Goal: Task Accomplishment & Management: Manage account settings

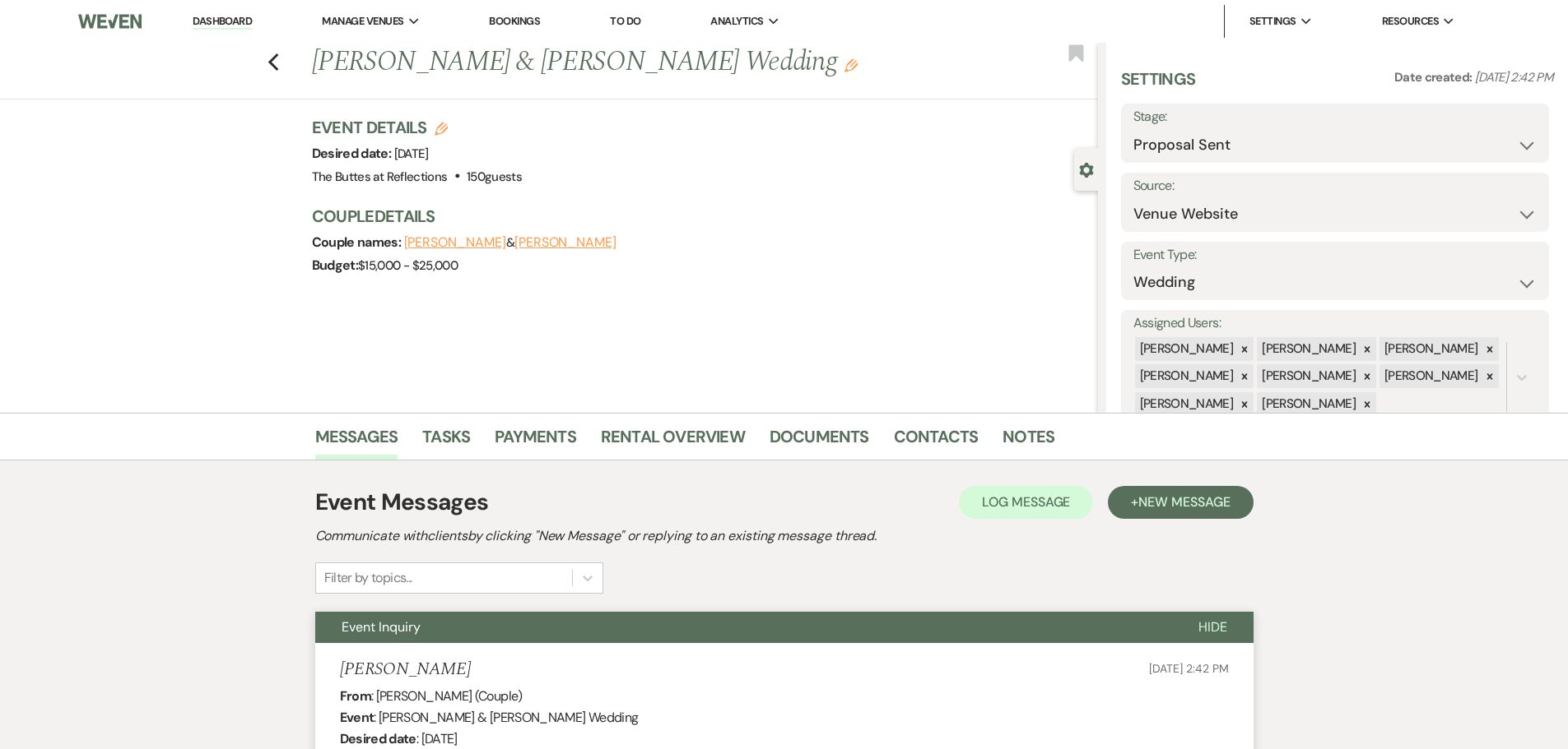
select select "6"
select select "5"
click at [763, 196] on div "Event Details Edit Desired date: Saturday, October 23rd, 2027 Venue: The Buttes…" at bounding box center [705, 205] width 786 height 178
click at [773, 190] on div "Event Details Edit Desired date: Saturday, October 23rd, 2027 Venue: The Buttes…" at bounding box center [705, 205] width 786 height 178
click at [115, 15] on img at bounding box center [109, 20] width 63 height 34
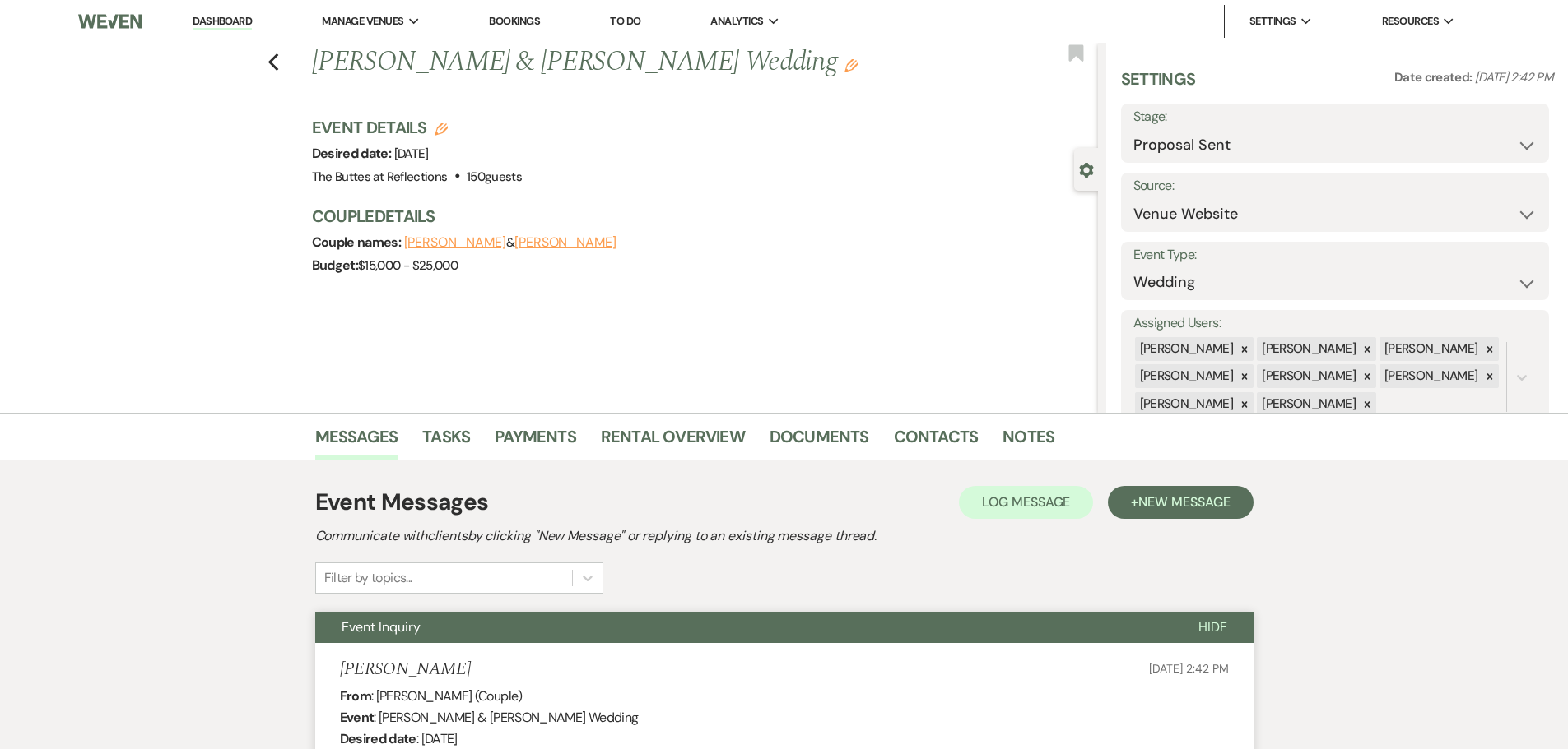
click at [207, 23] on link "Dashboard" at bounding box center [222, 21] width 59 height 16
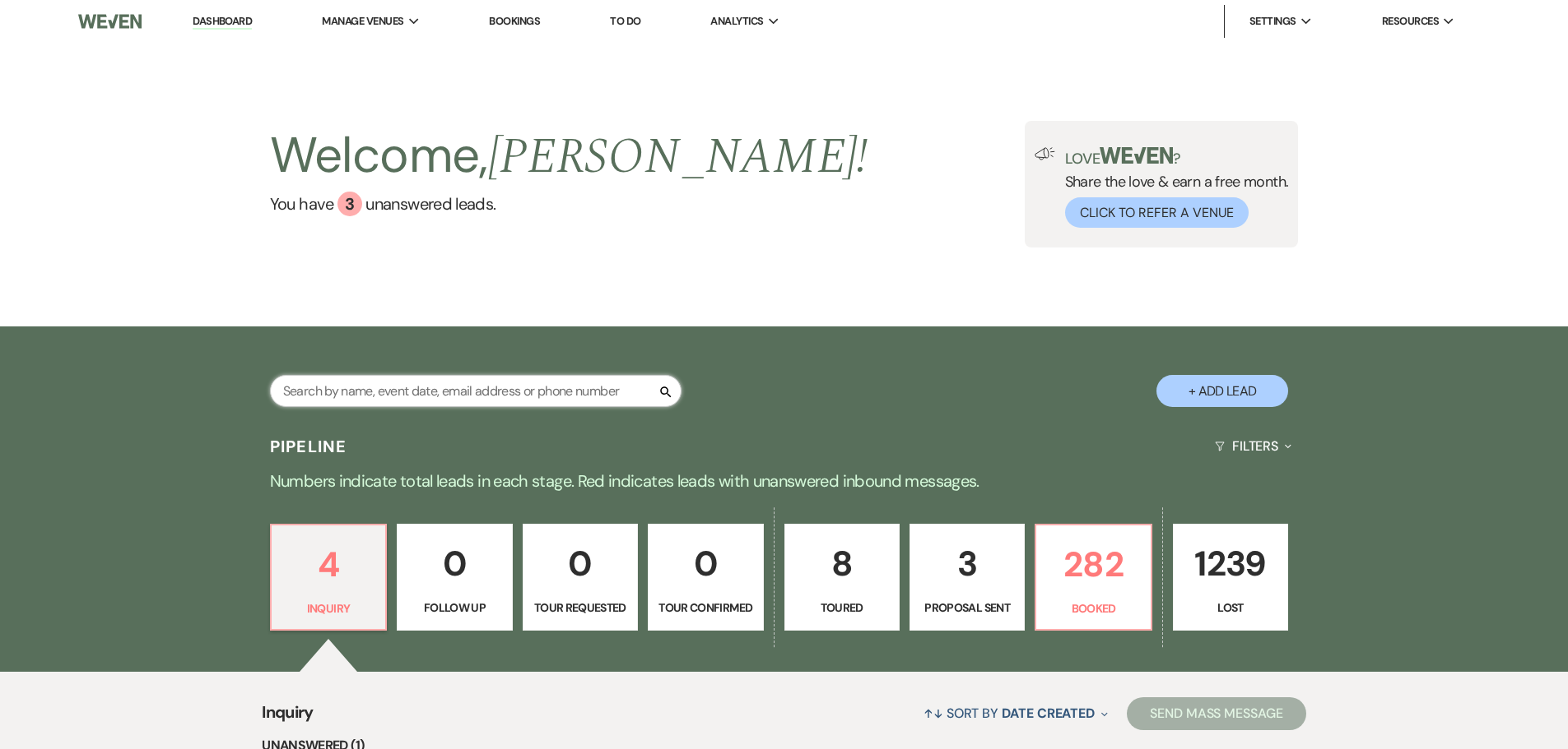
click at [435, 383] on input "text" at bounding box center [475, 391] width 411 height 32
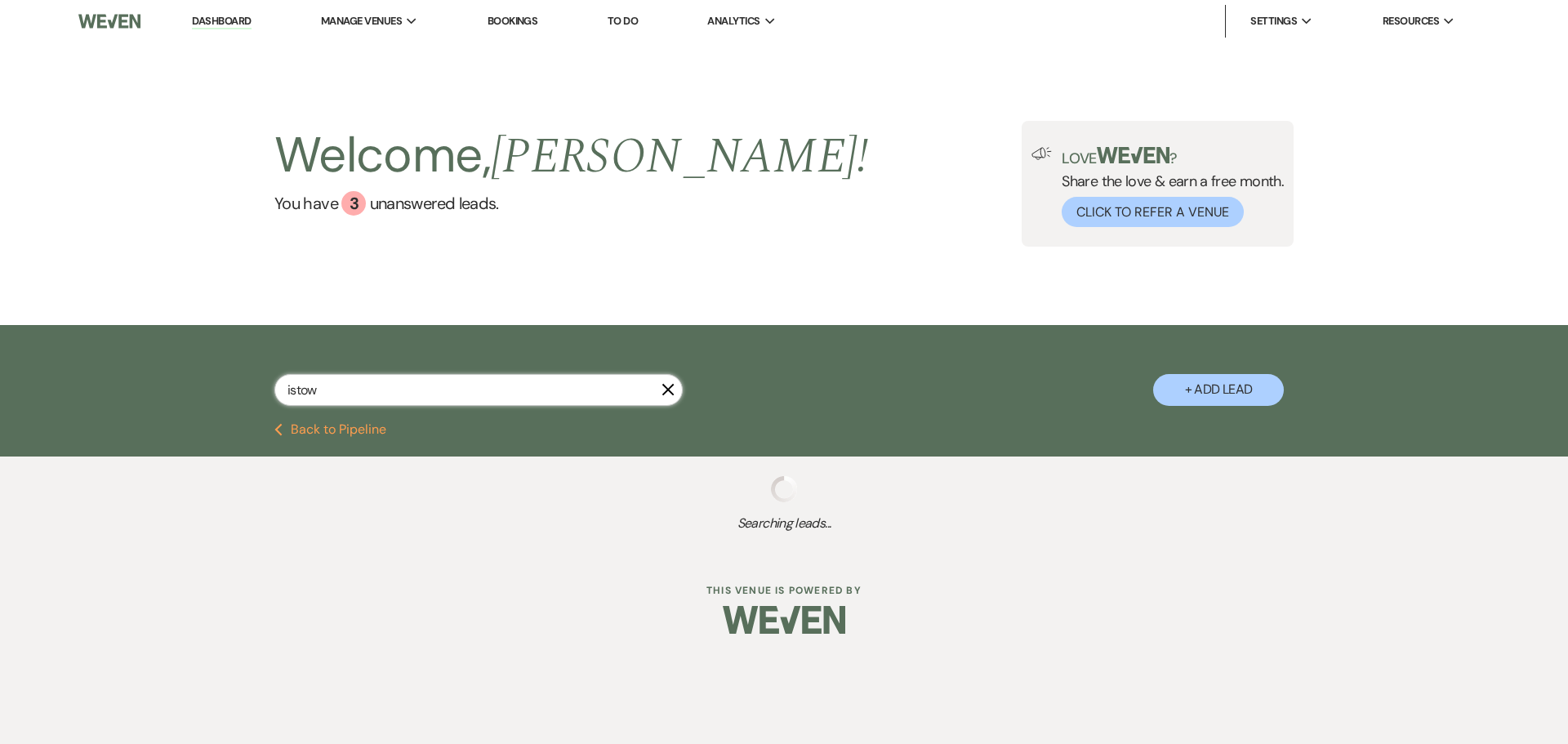
type input "istow"
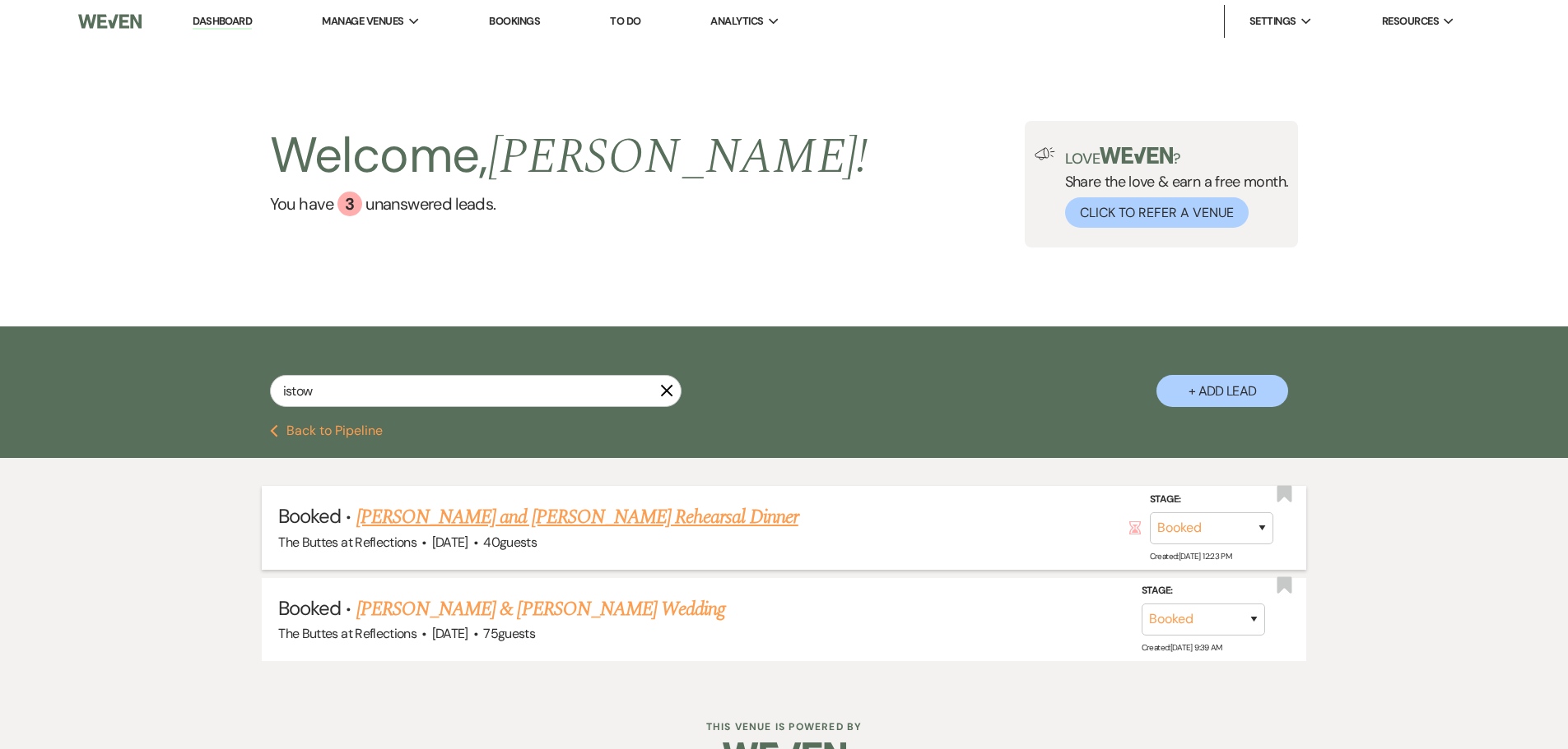
click at [466, 529] on link "Shayla Bristow and Jacob Colville's Rehearsal Dinner" at bounding box center [577, 518] width 442 height 30
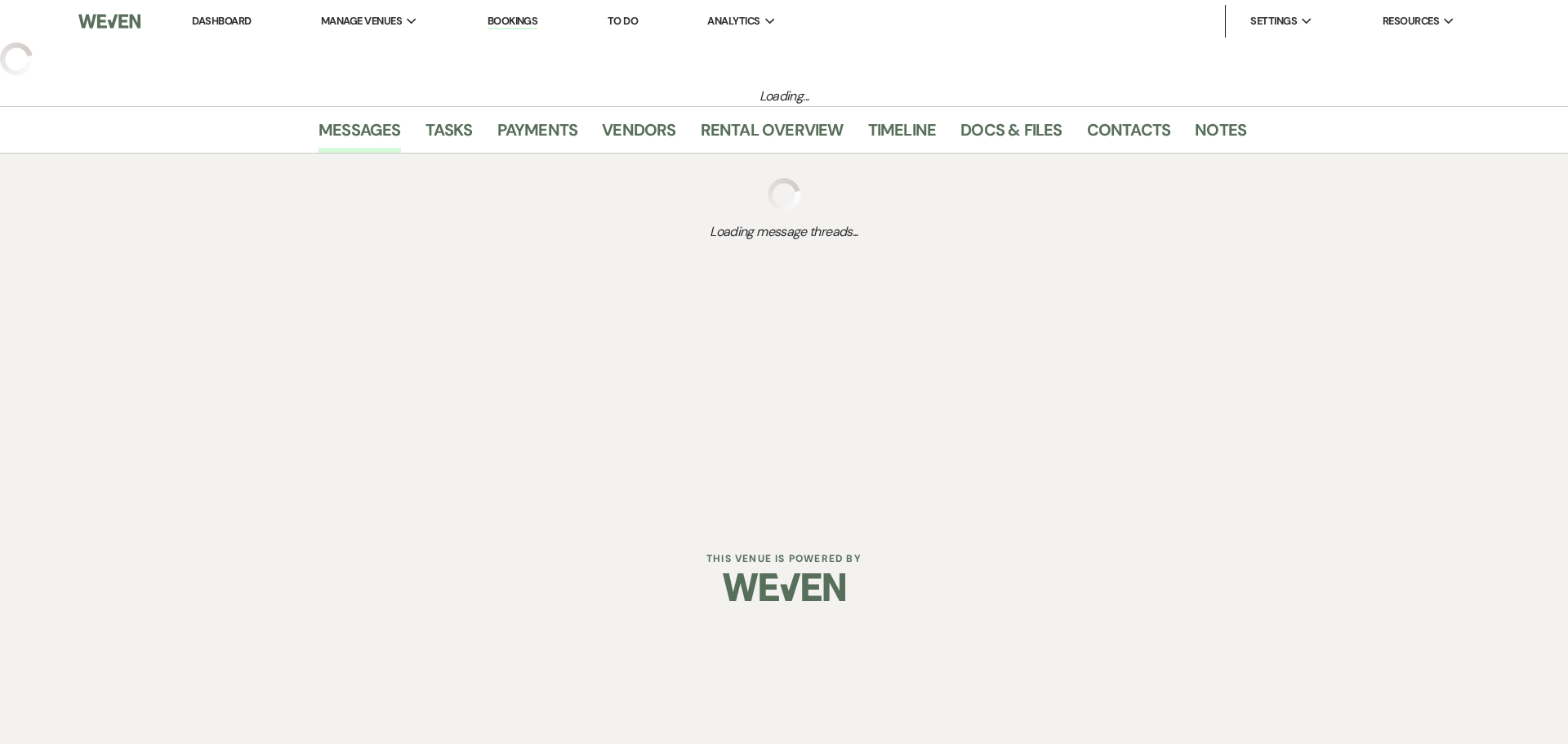
select select "1"
select select "11"
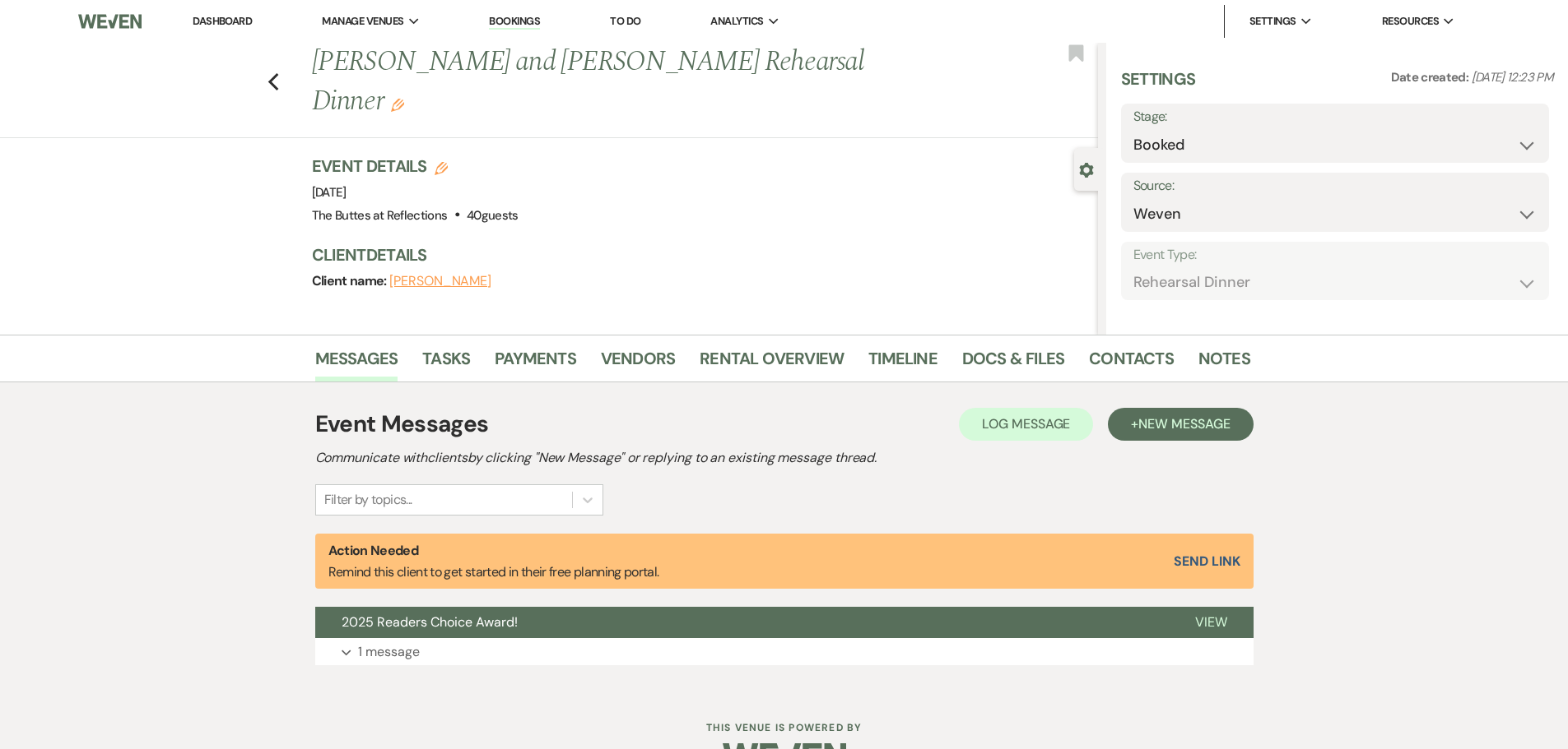
select select "11"
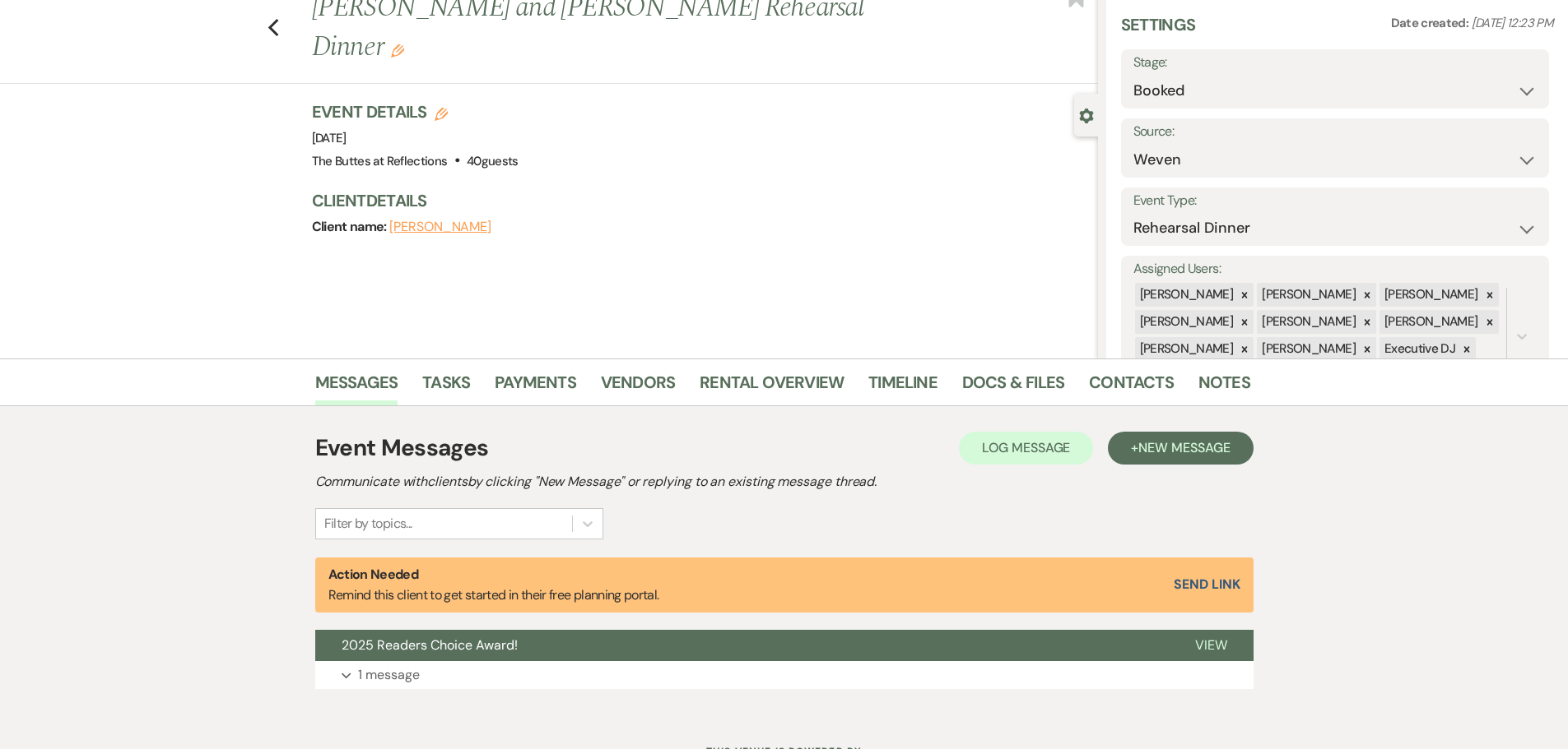
scroll to position [82, 0]
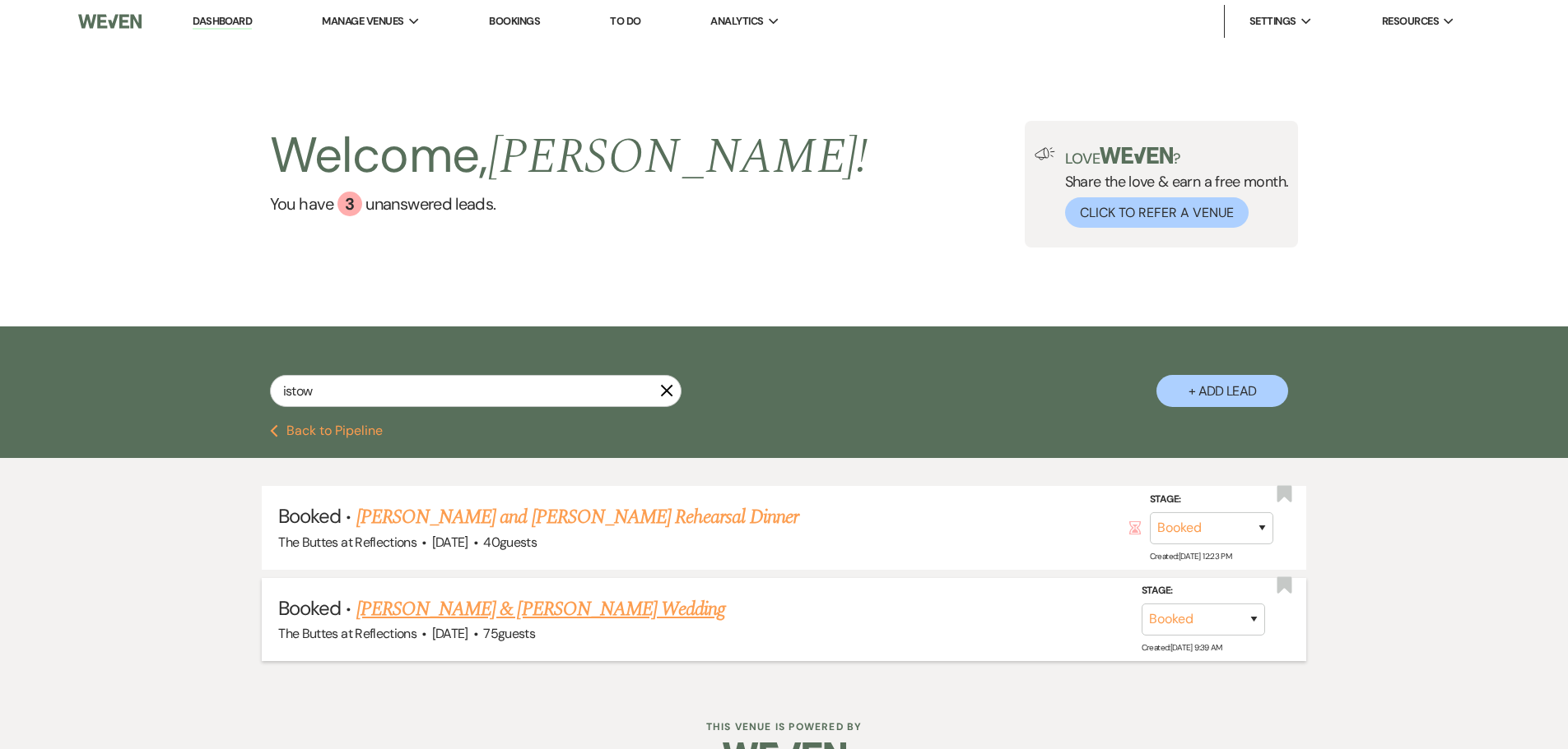
click at [418, 614] on link "Shayla Bristow & Jacob Colville's Wedding" at bounding box center [541, 609] width 369 height 30
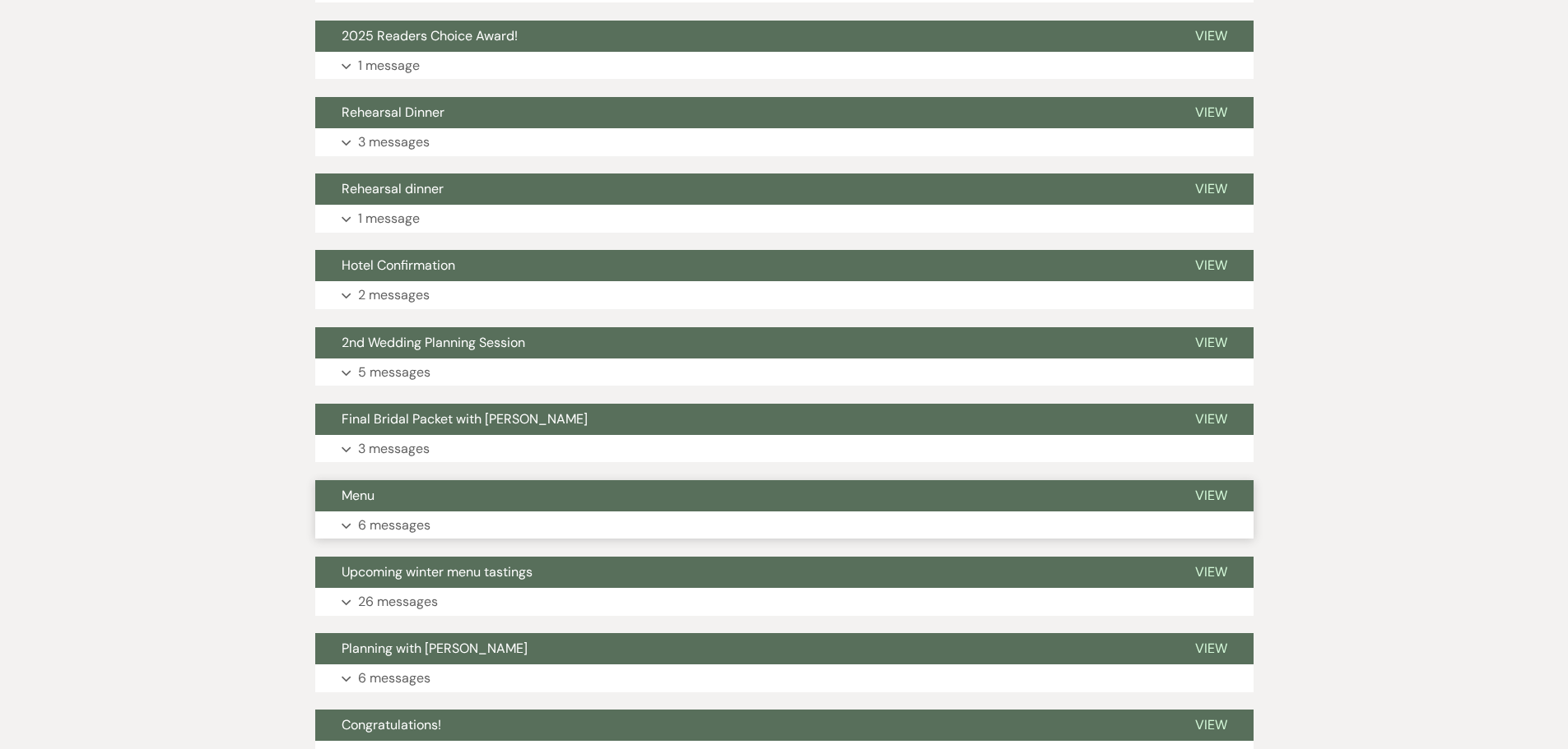
scroll to position [653, 0]
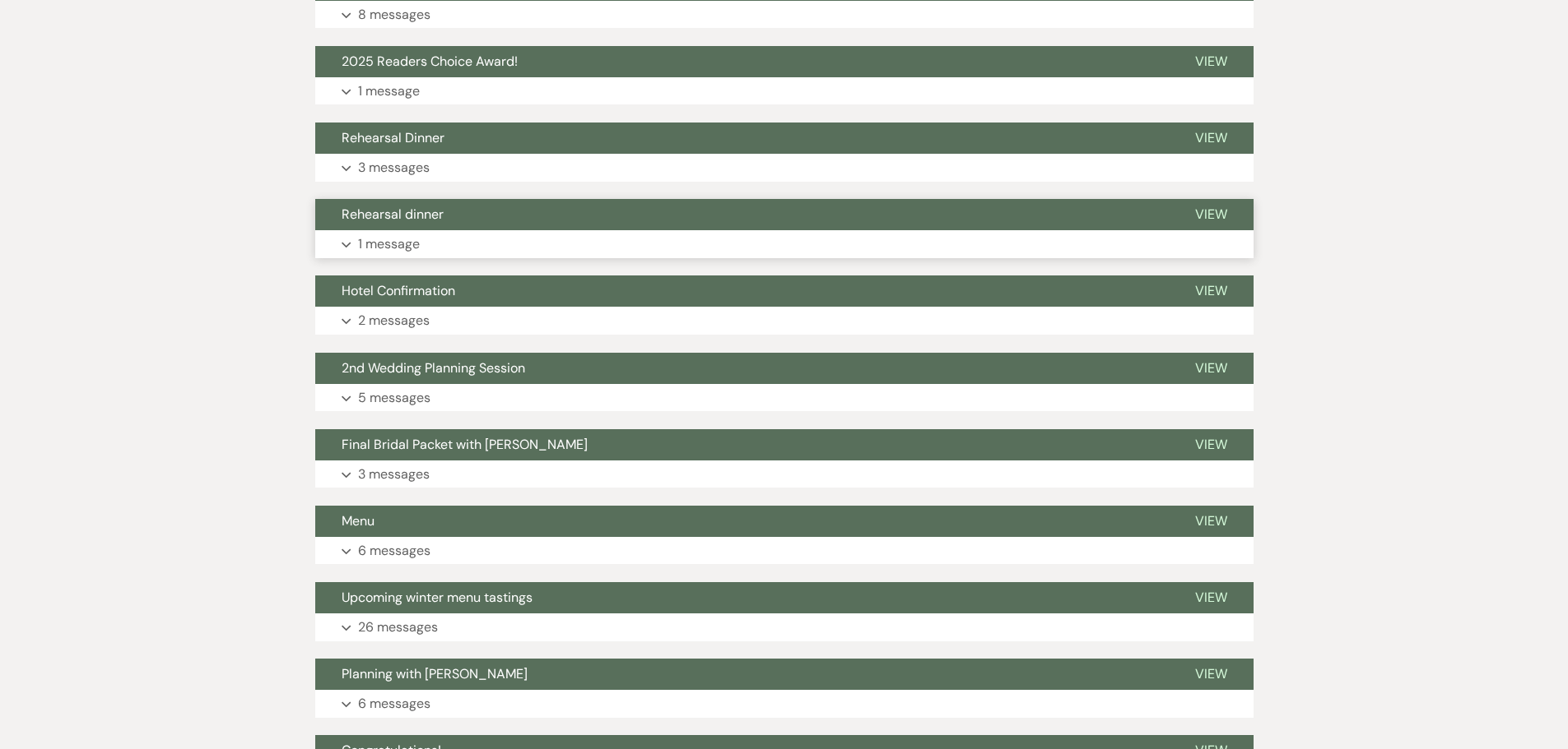
click at [395, 243] on p "1 message" at bounding box center [389, 243] width 62 height 21
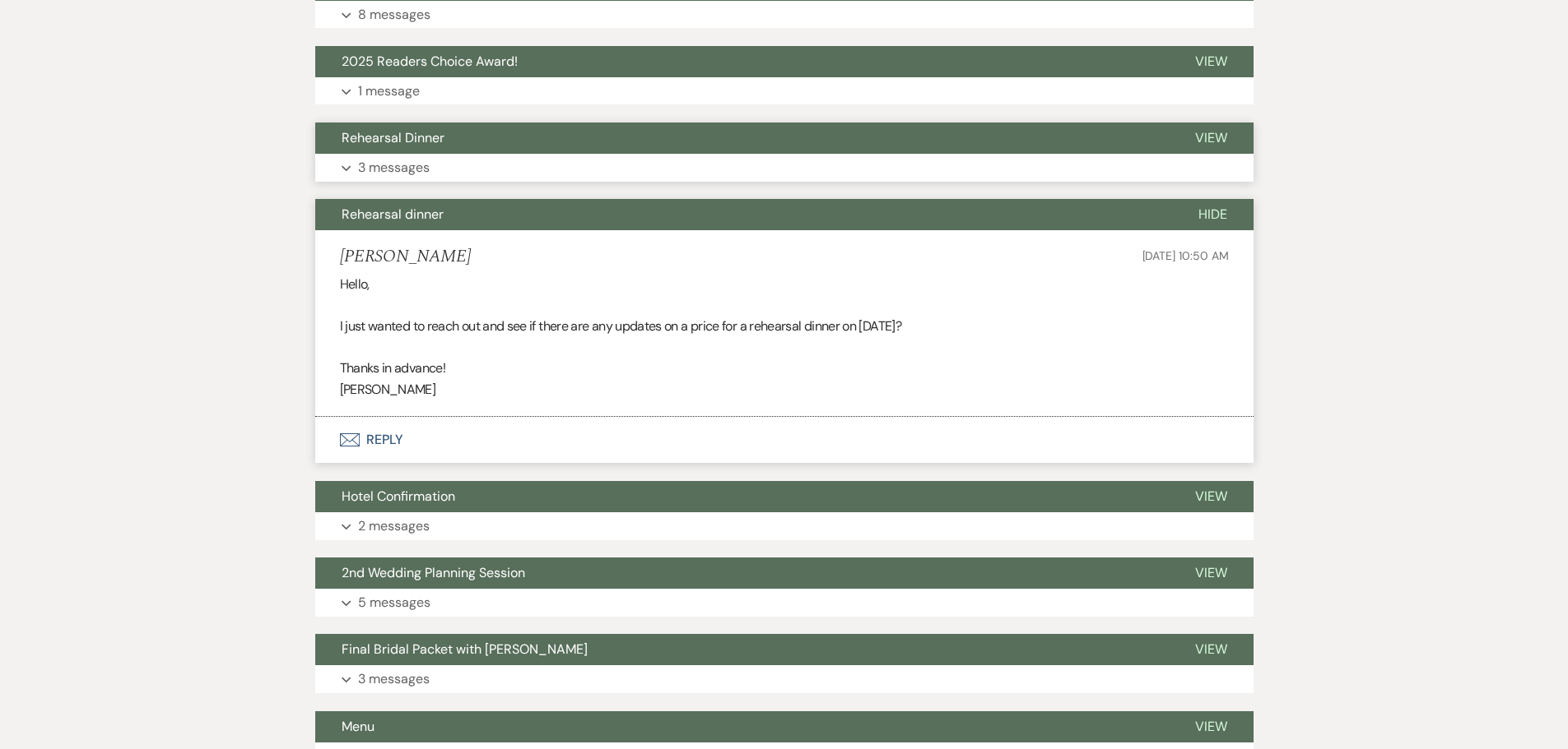
click at [390, 165] on p "3 messages" at bounding box center [394, 168] width 71 height 21
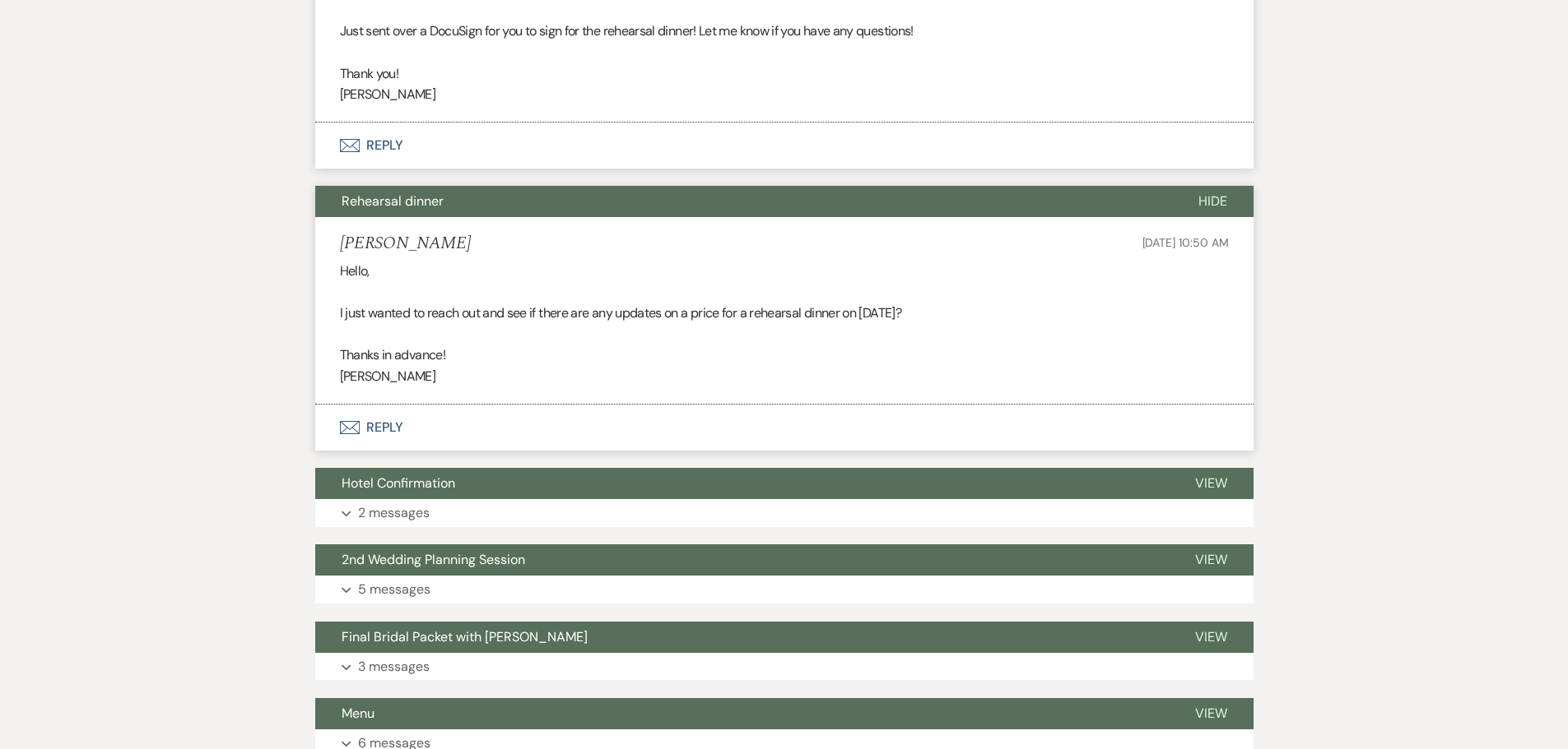
scroll to position [1558, 0]
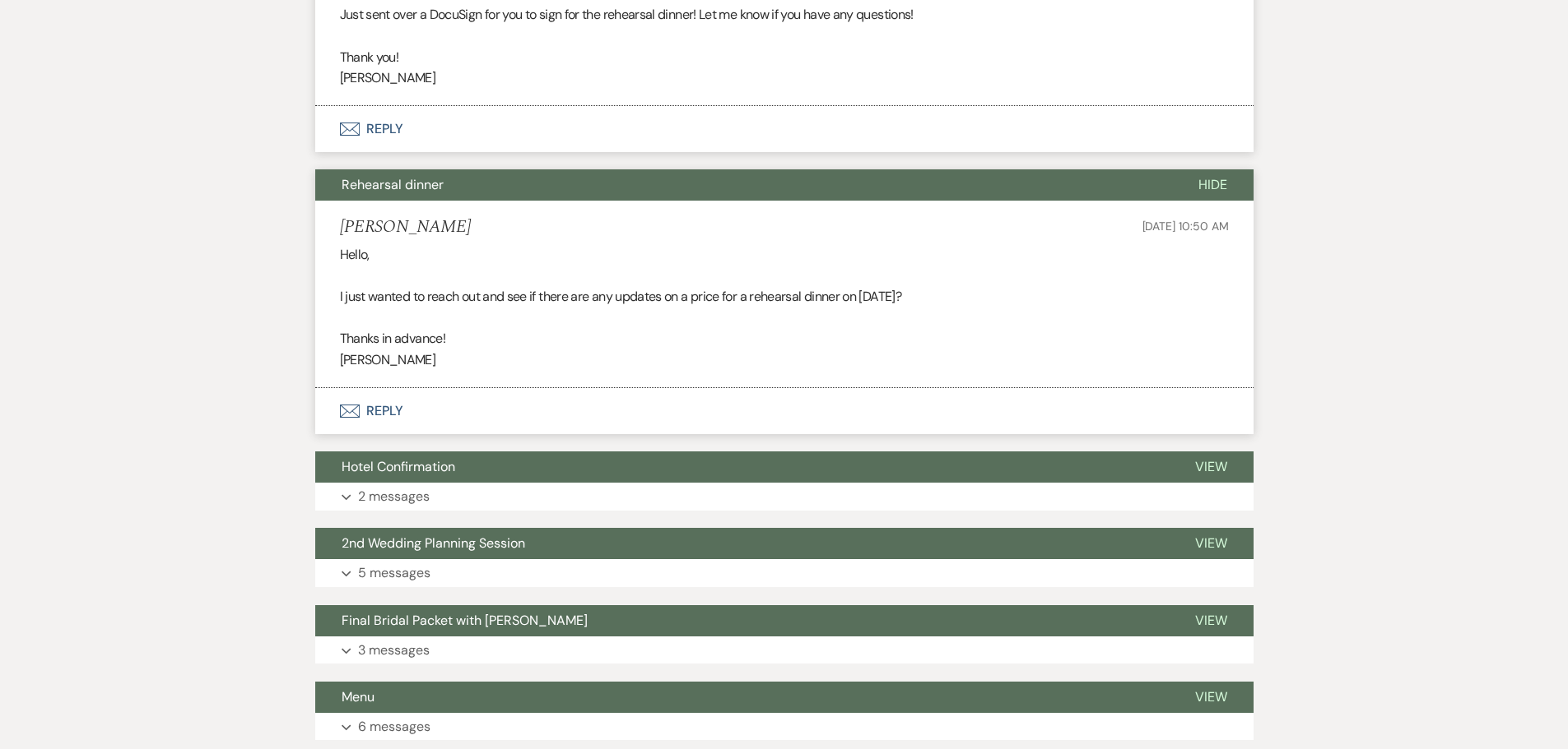
click at [1007, 180] on button "Rehearsal dinner" at bounding box center [743, 185] width 857 height 31
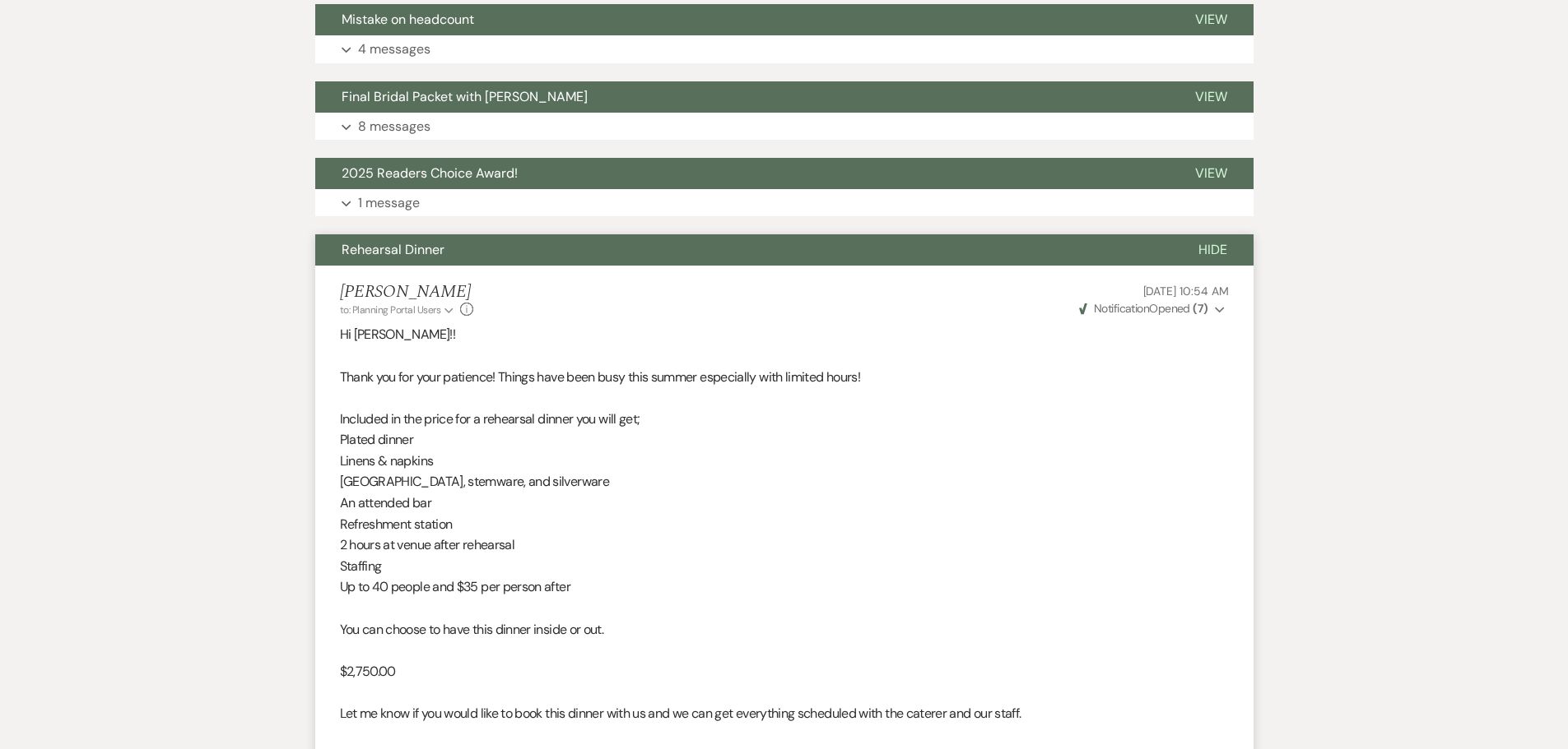
scroll to position [0, 0]
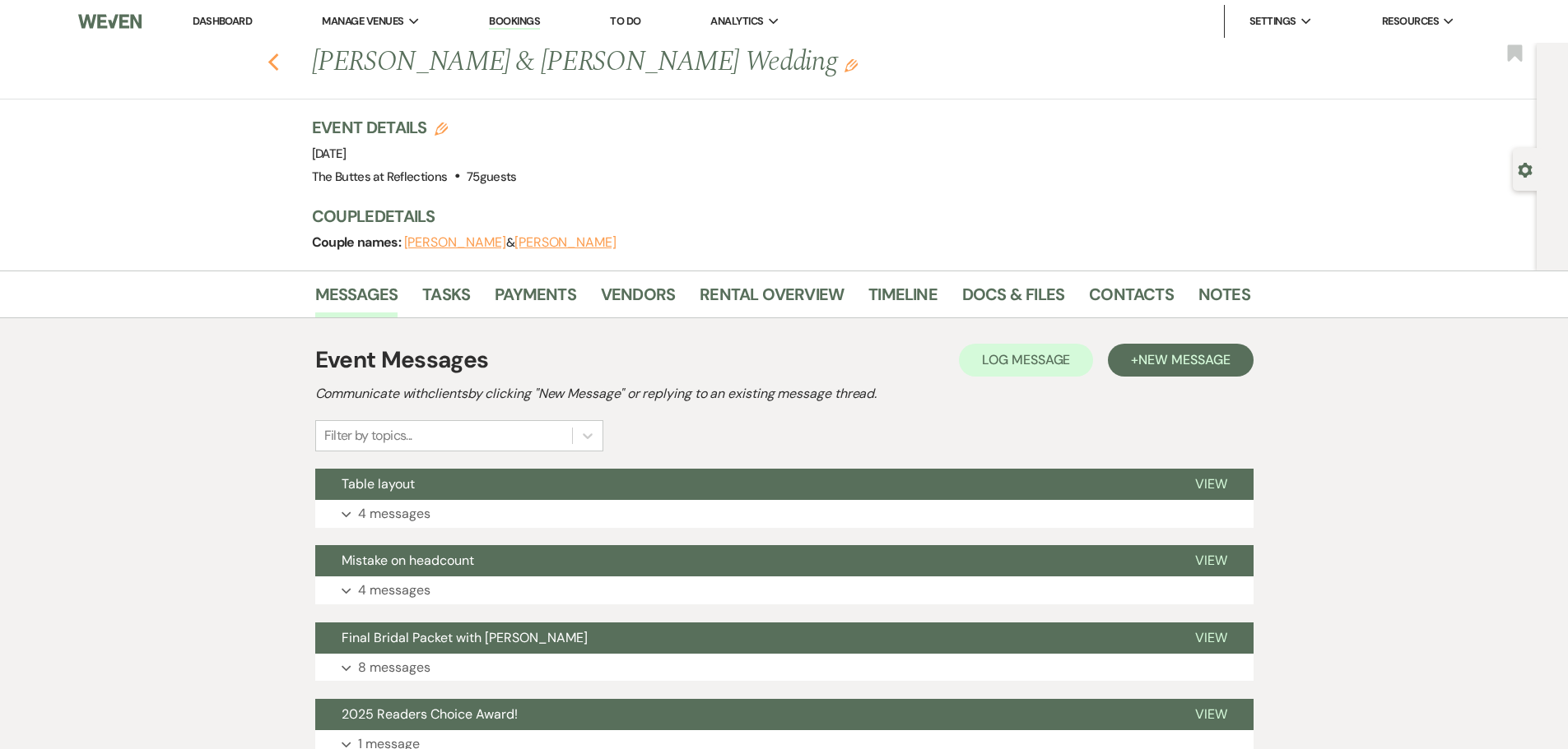
click at [280, 61] on icon "Previous" at bounding box center [273, 62] width 12 height 19
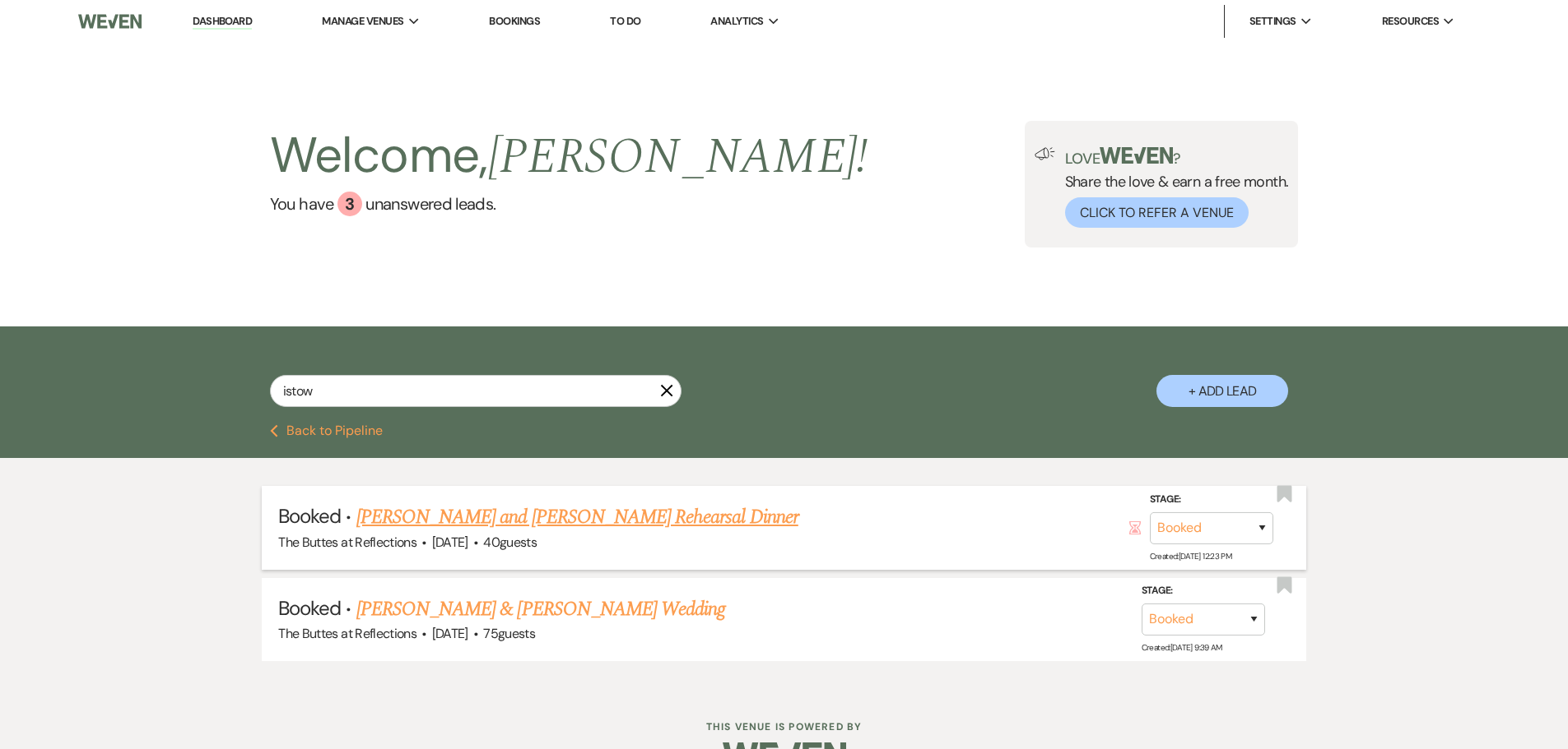
click at [523, 514] on link "Shayla Bristow and Jacob Colville's Rehearsal Dinner" at bounding box center [577, 518] width 442 height 30
select select "1"
select select "11"
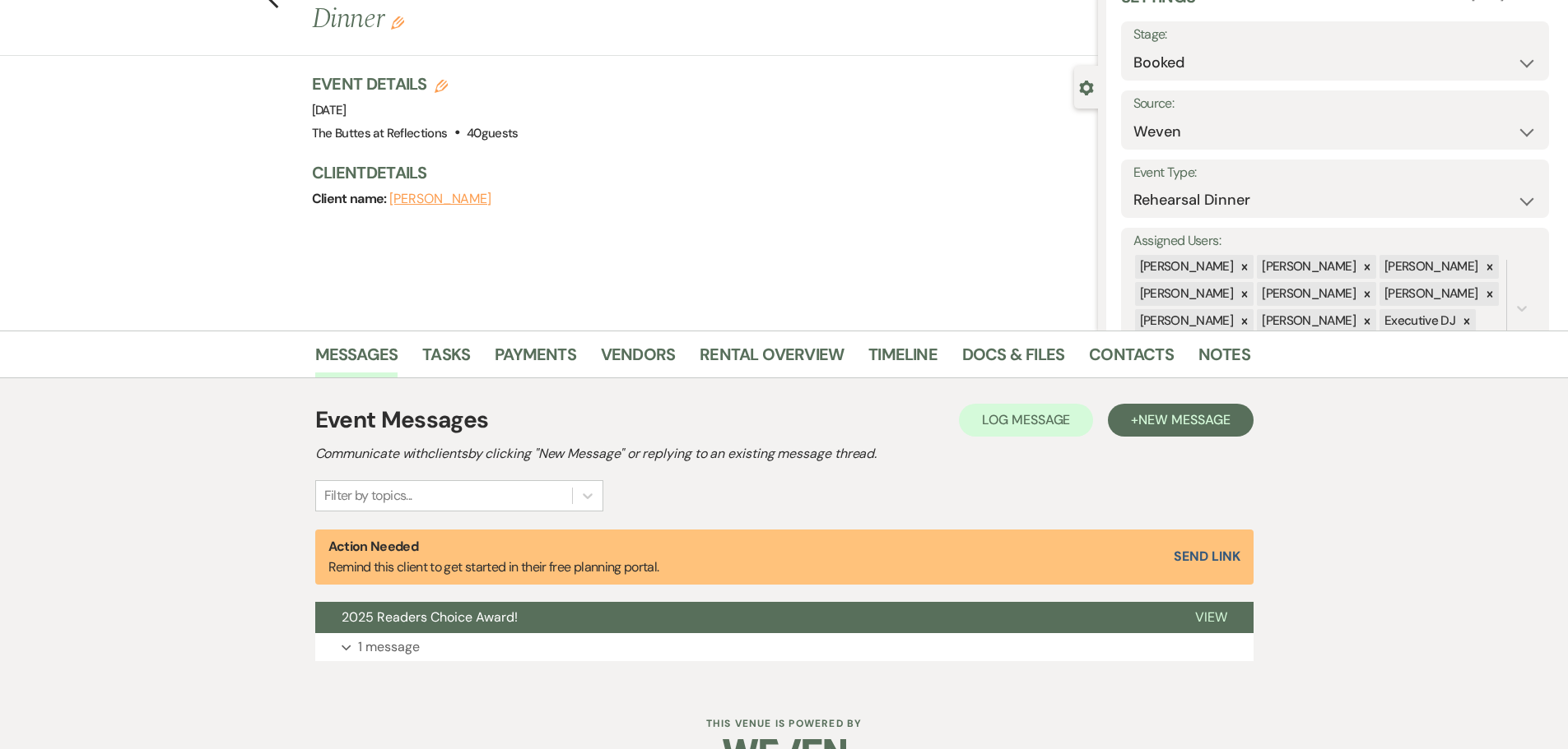
scroll to position [125, 0]
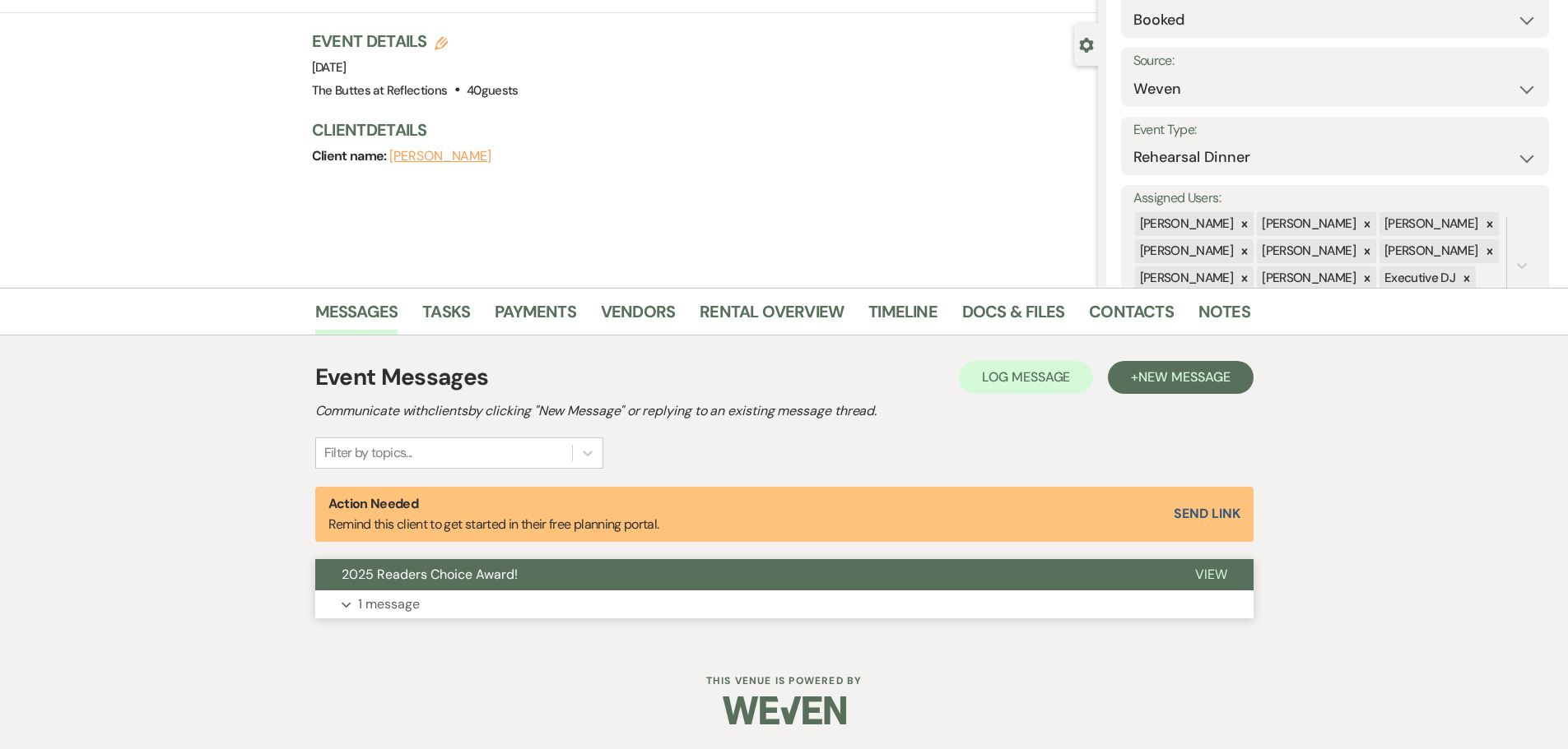
click at [393, 600] on p "1 message" at bounding box center [389, 605] width 62 height 21
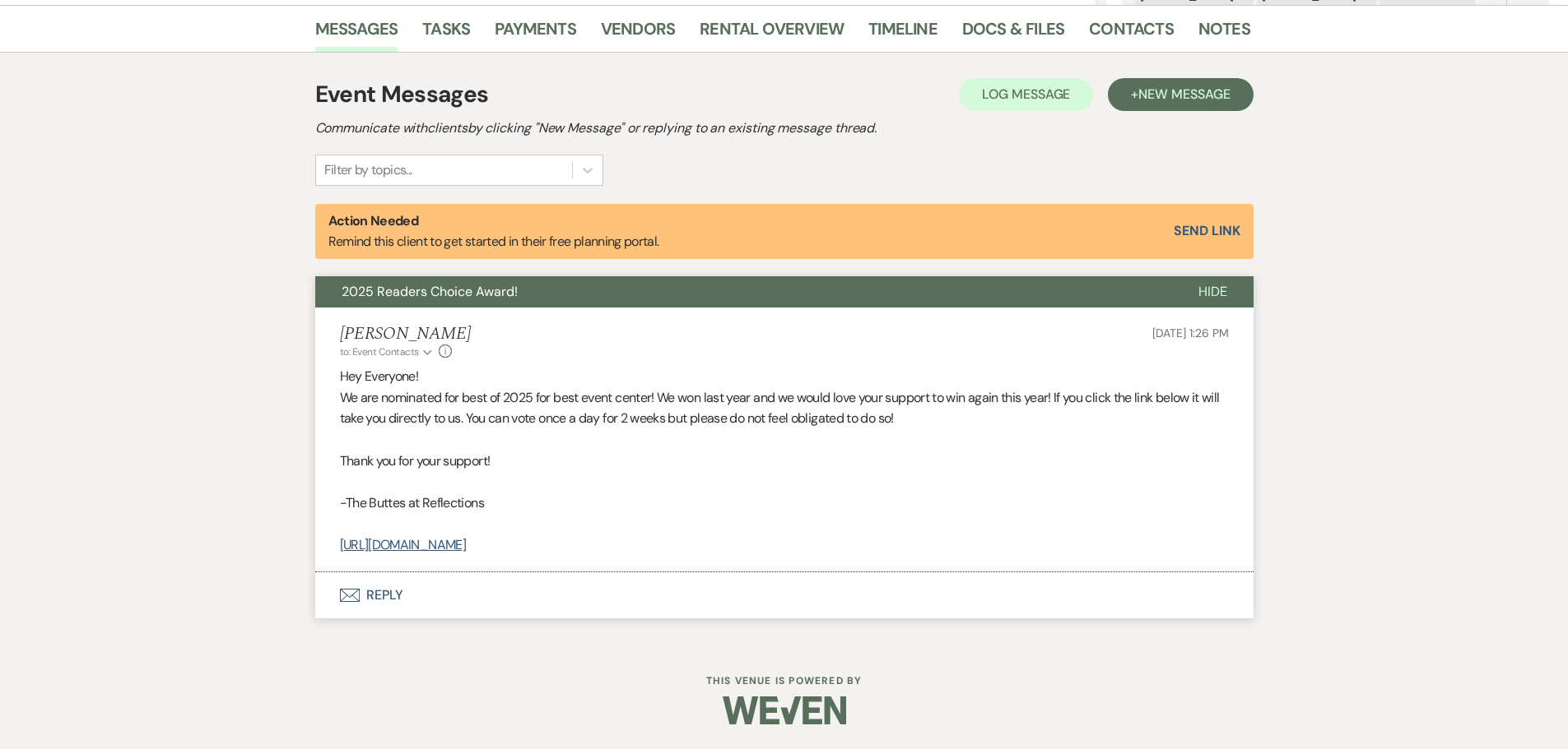
scroll to position [0, 0]
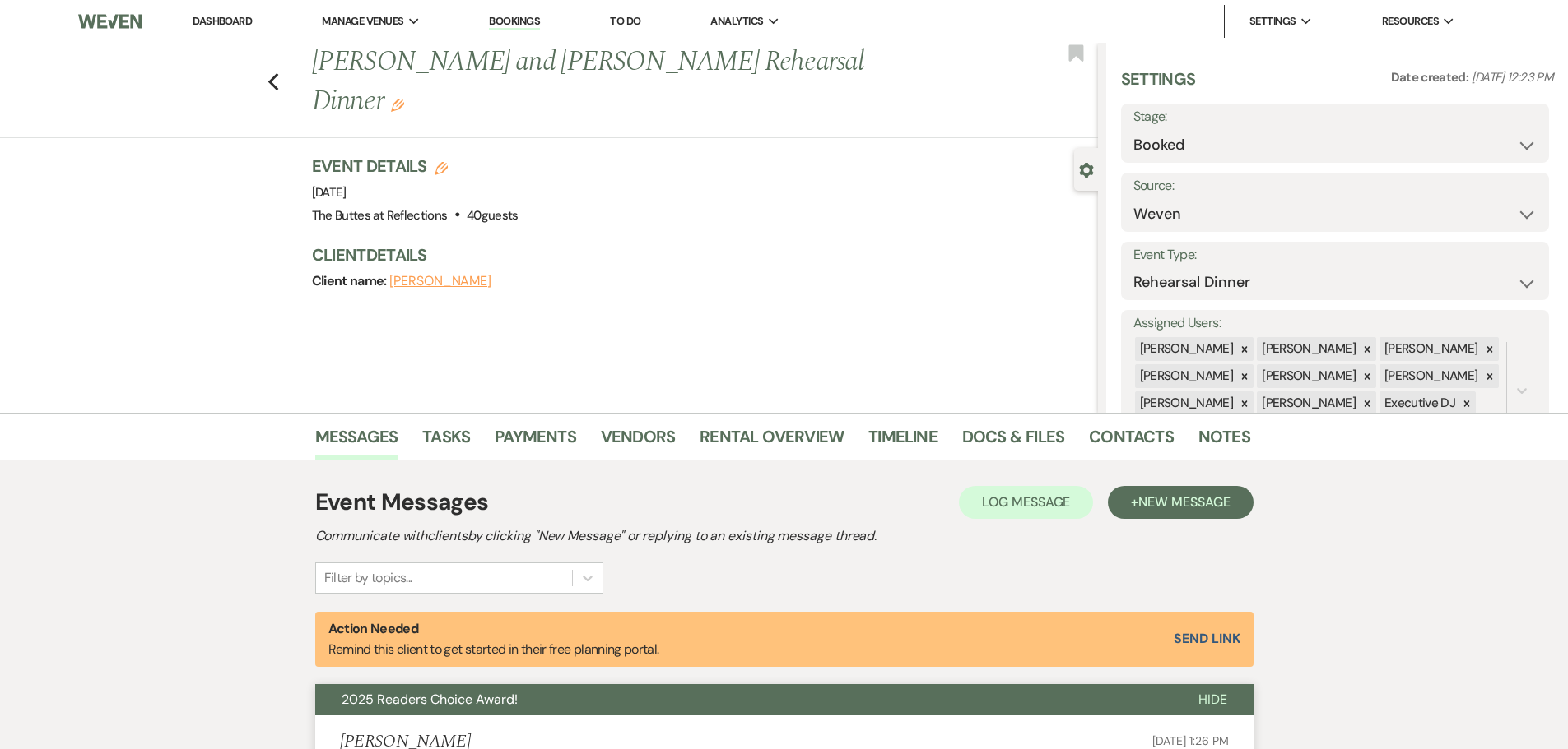
click at [205, 19] on link "Dashboard" at bounding box center [222, 20] width 59 height 14
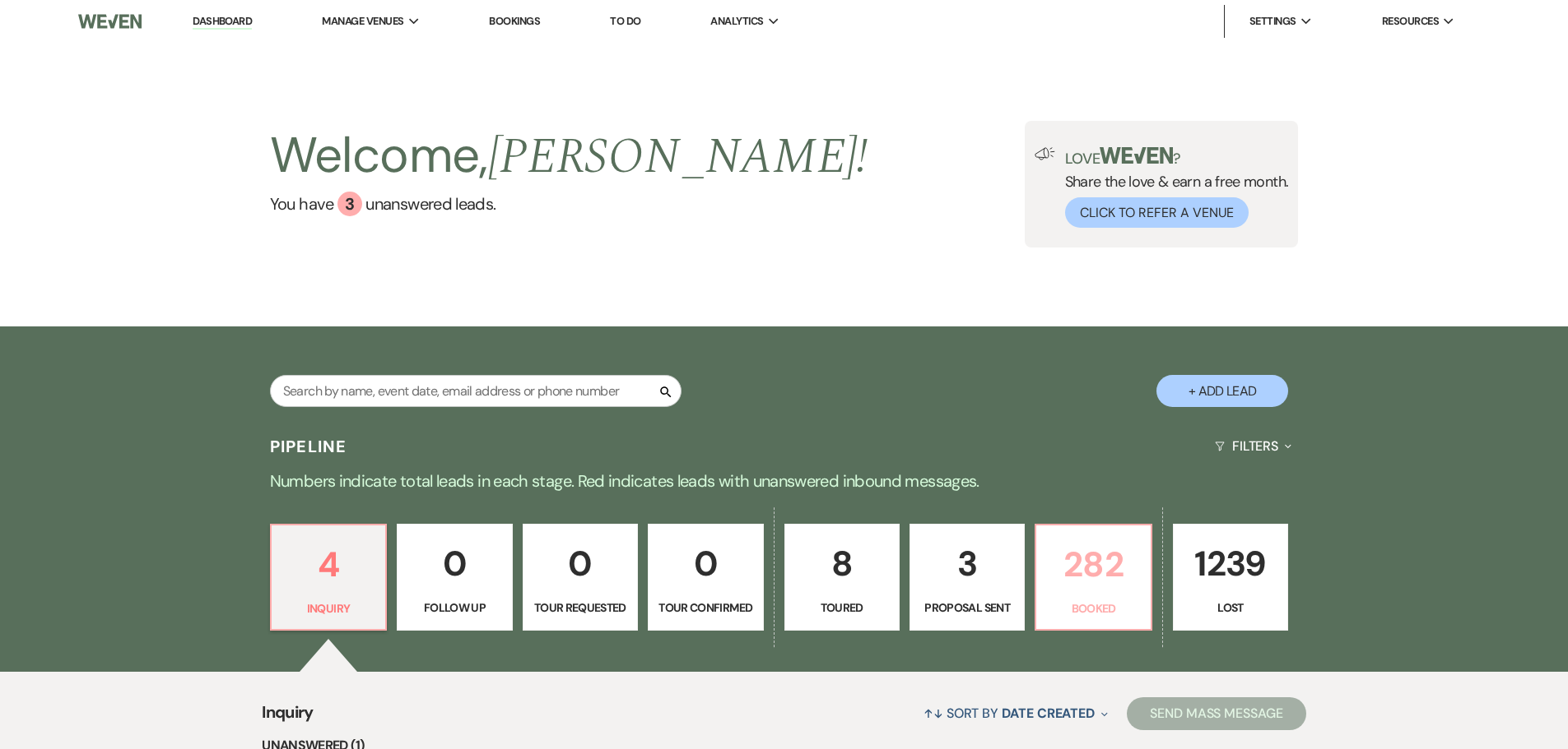
click at [1088, 593] on link "282 Booked" at bounding box center [1093, 578] width 117 height 107
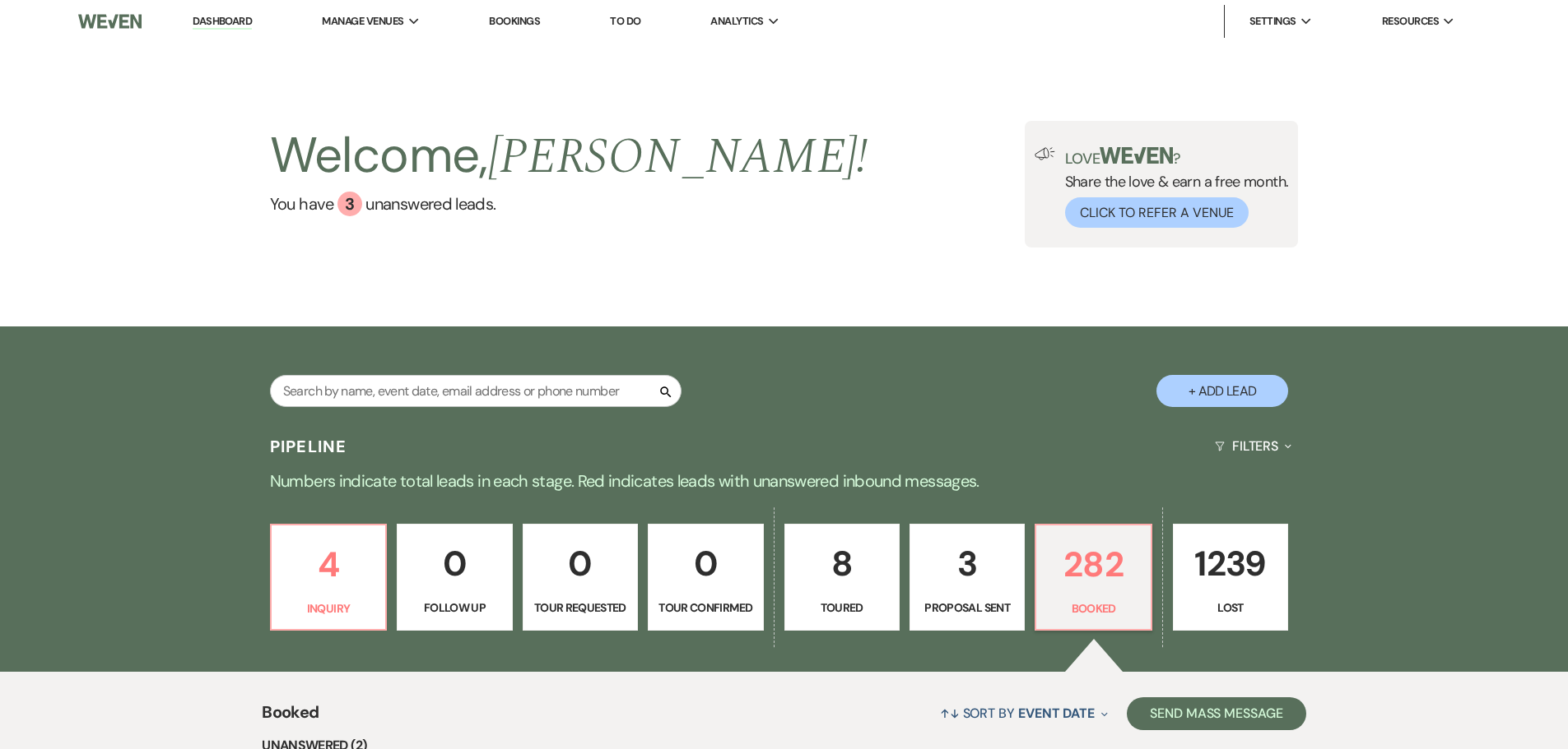
click at [218, 31] on li "Dashboard" at bounding box center [222, 21] width 76 height 33
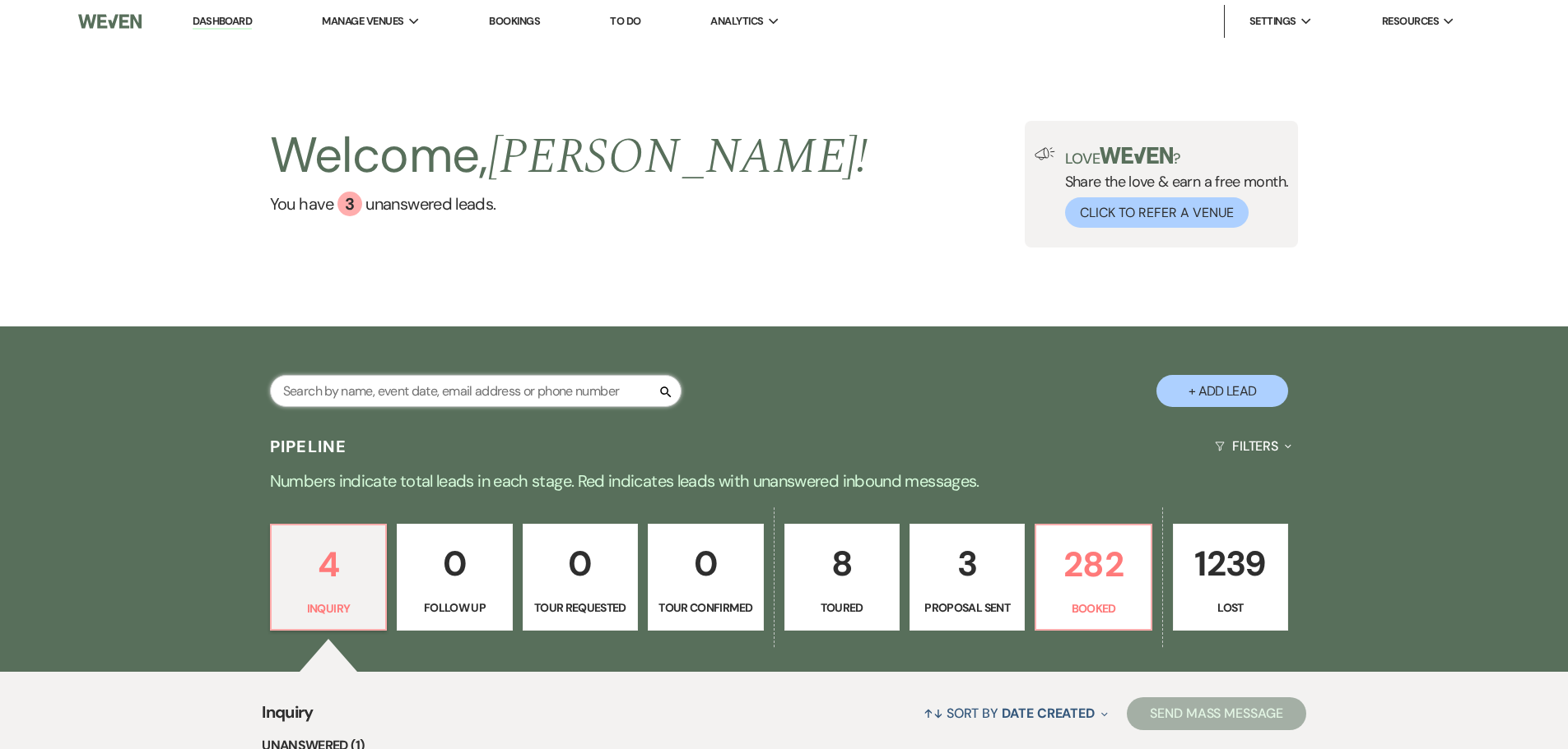
click at [482, 394] on input "text" at bounding box center [475, 391] width 411 height 32
type input "tary"
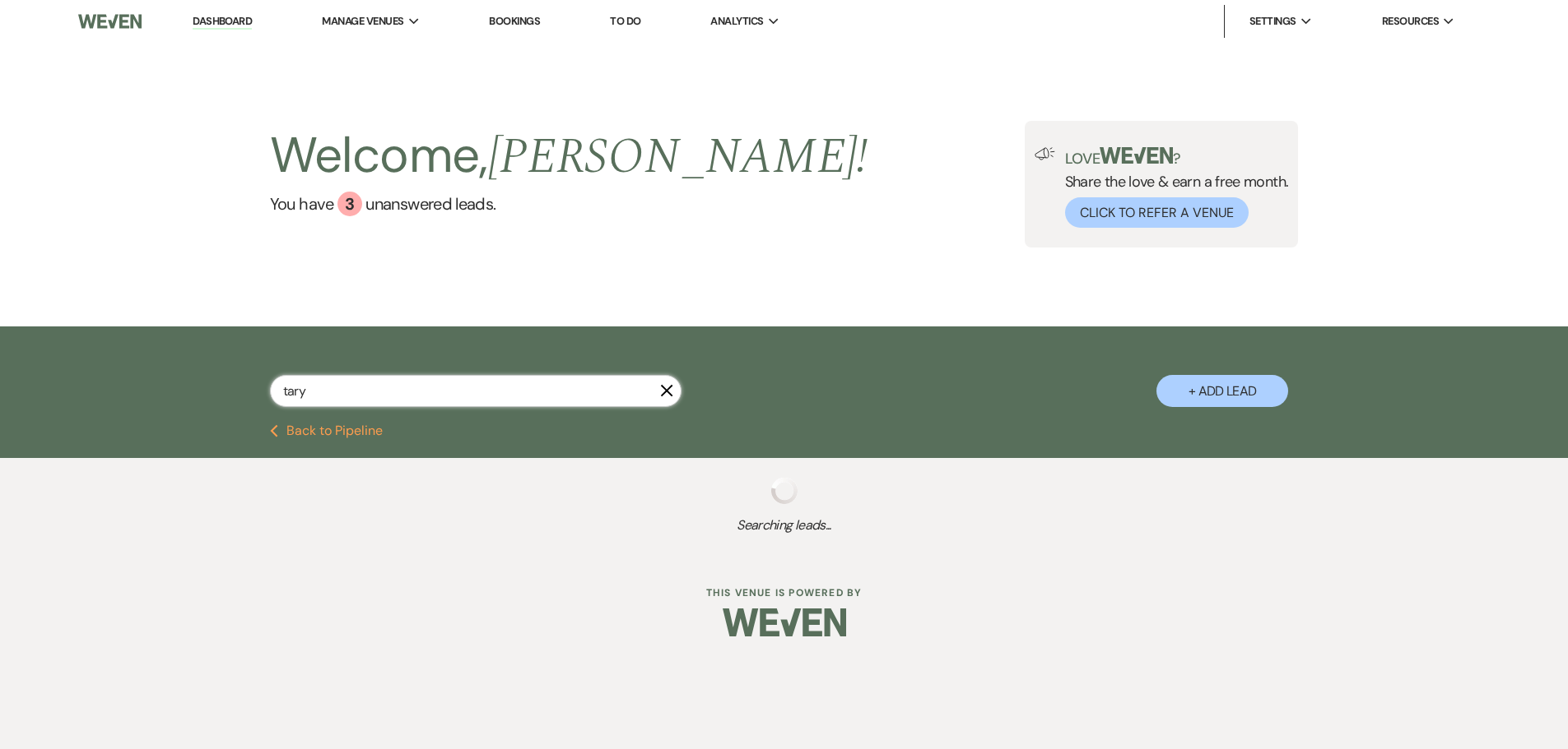
select select "6"
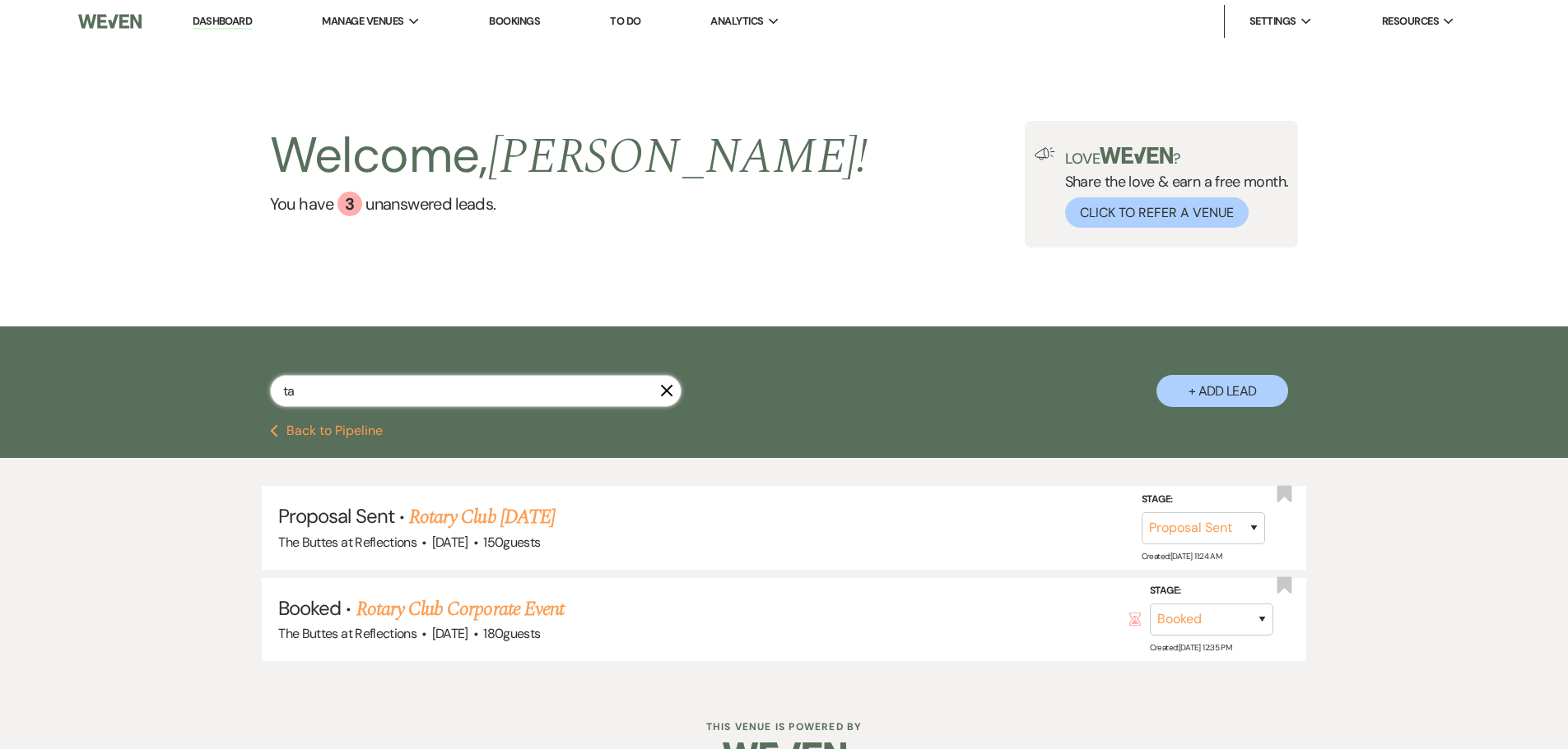
type input "t"
type input "rotary"
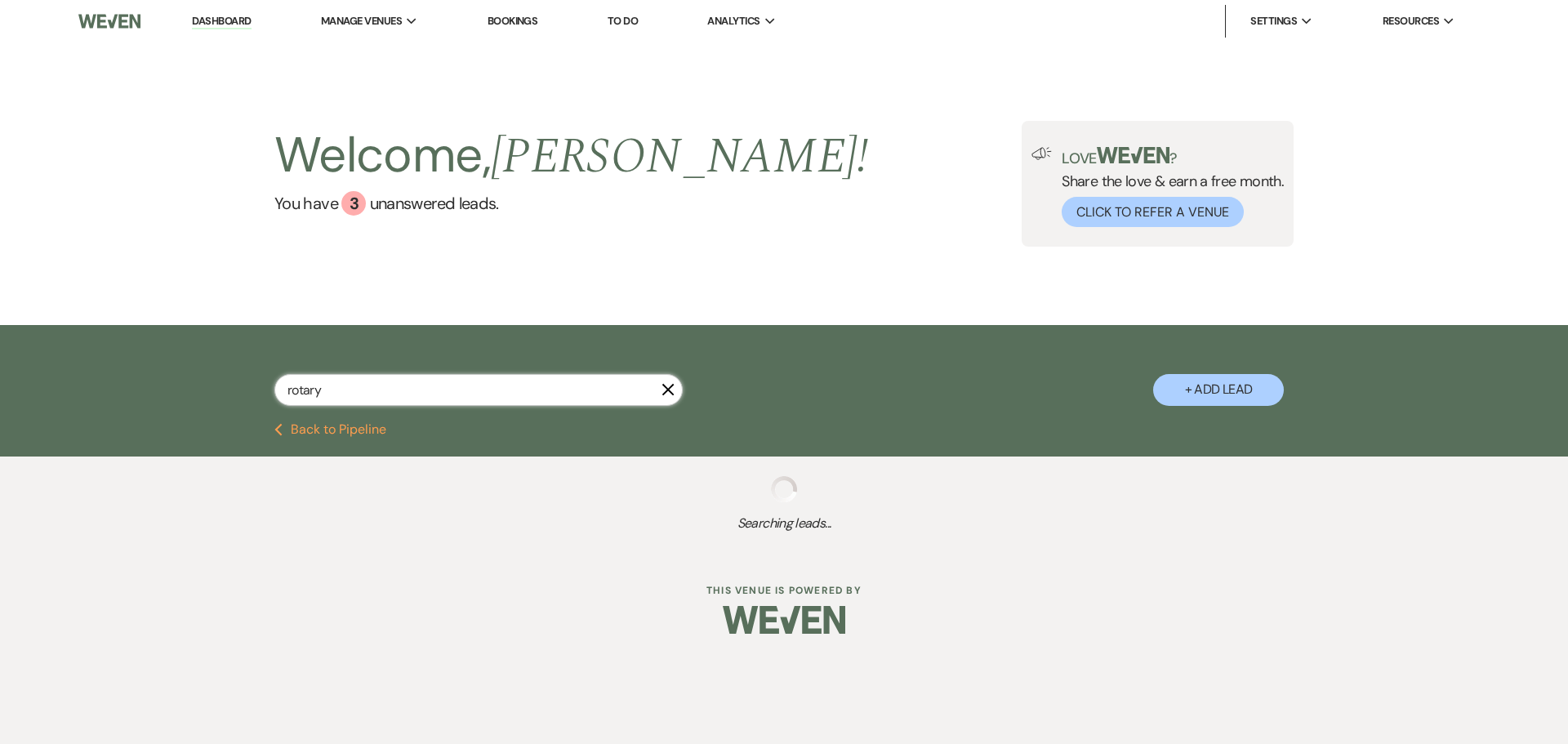
select select "6"
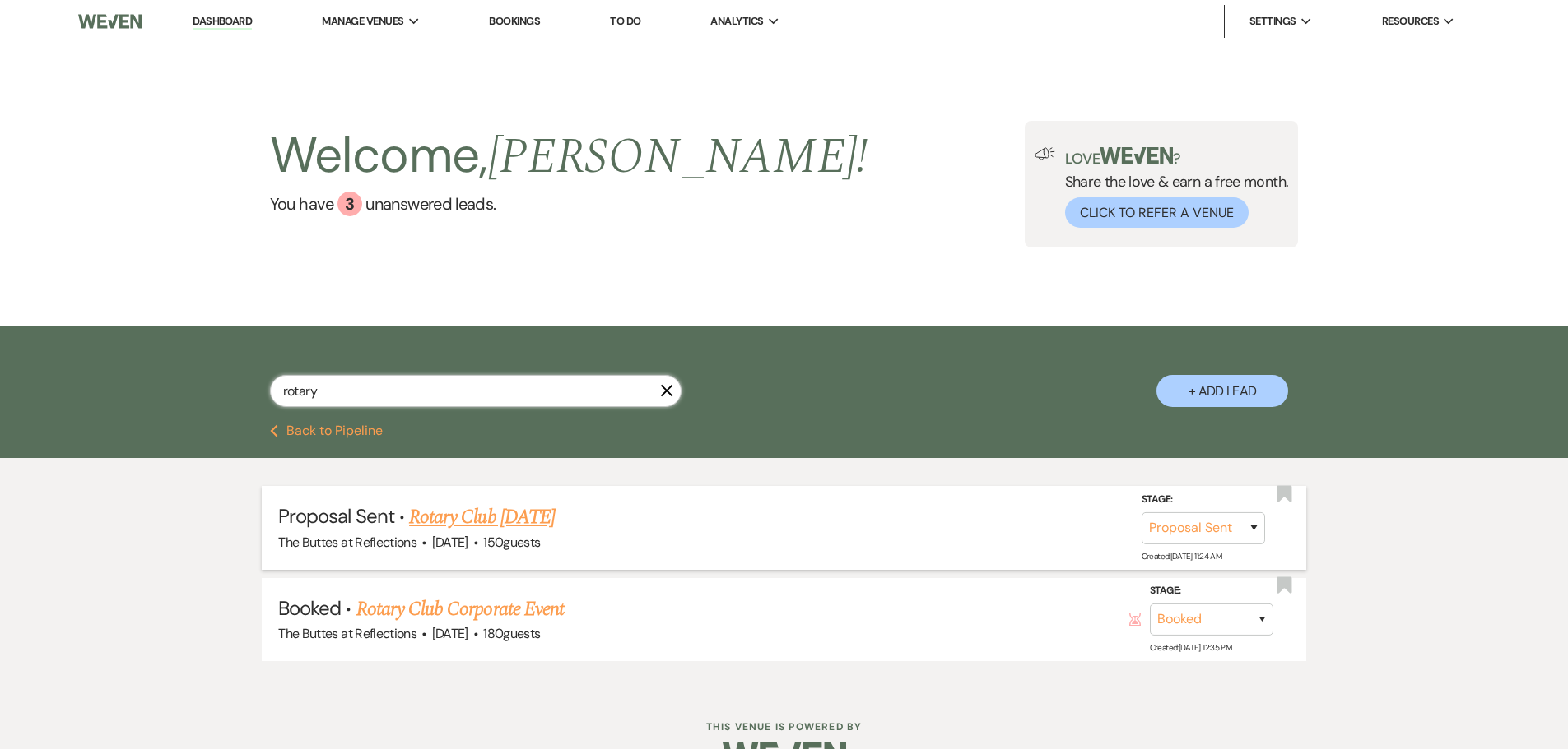
type input "rotary"
click at [516, 518] on link "Rotary Club [DATE]" at bounding box center [482, 518] width 145 height 30
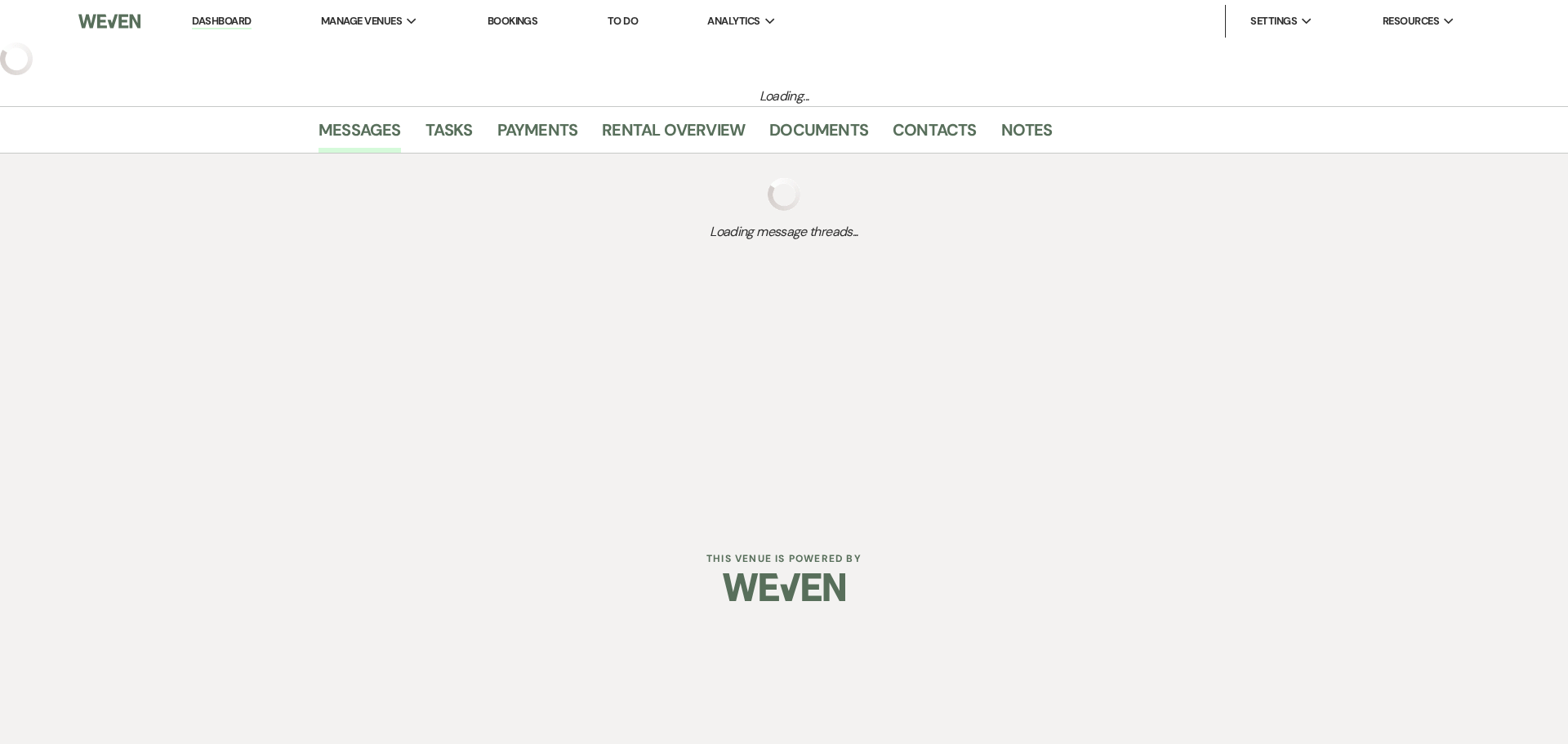
select select "6"
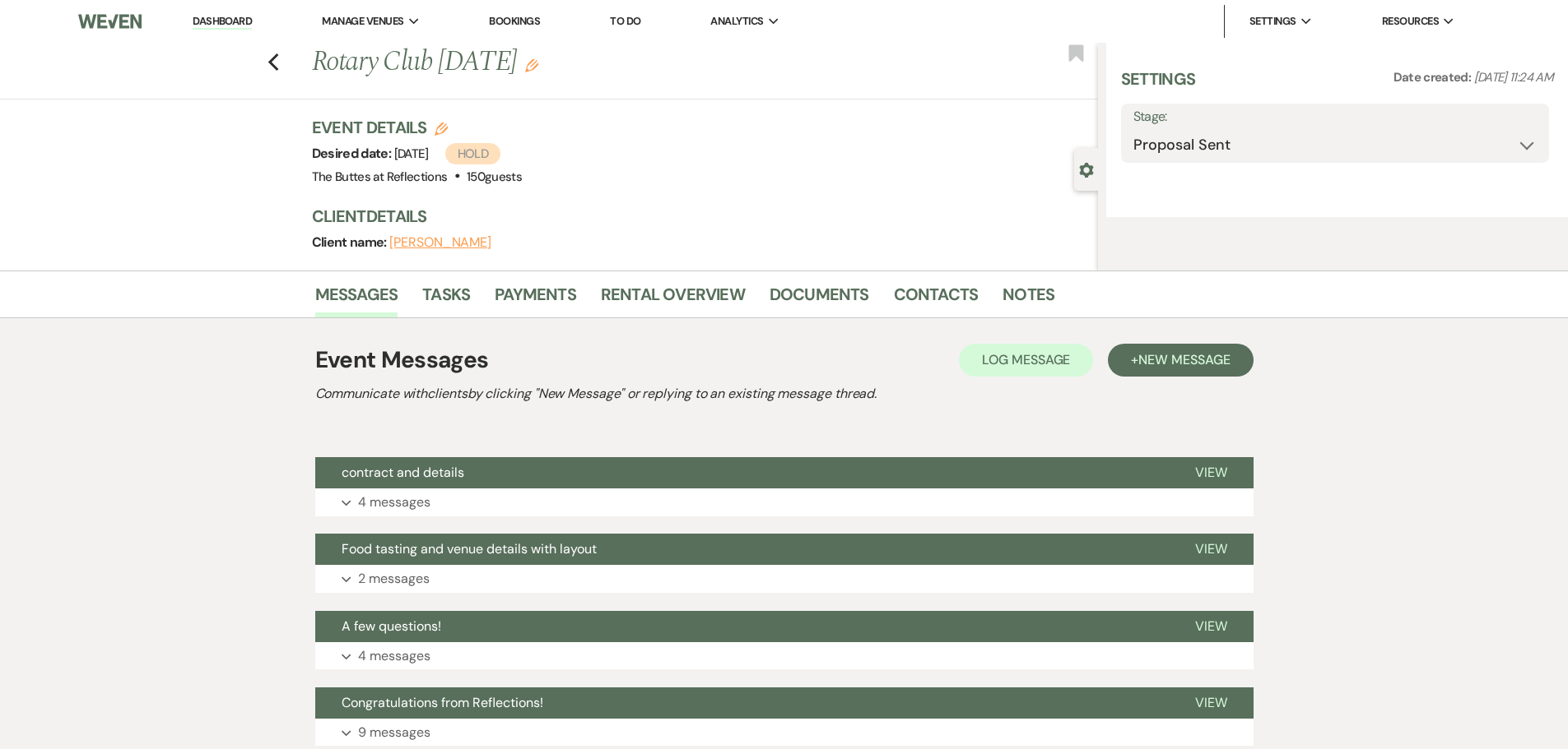
select select "20"
select select "7"
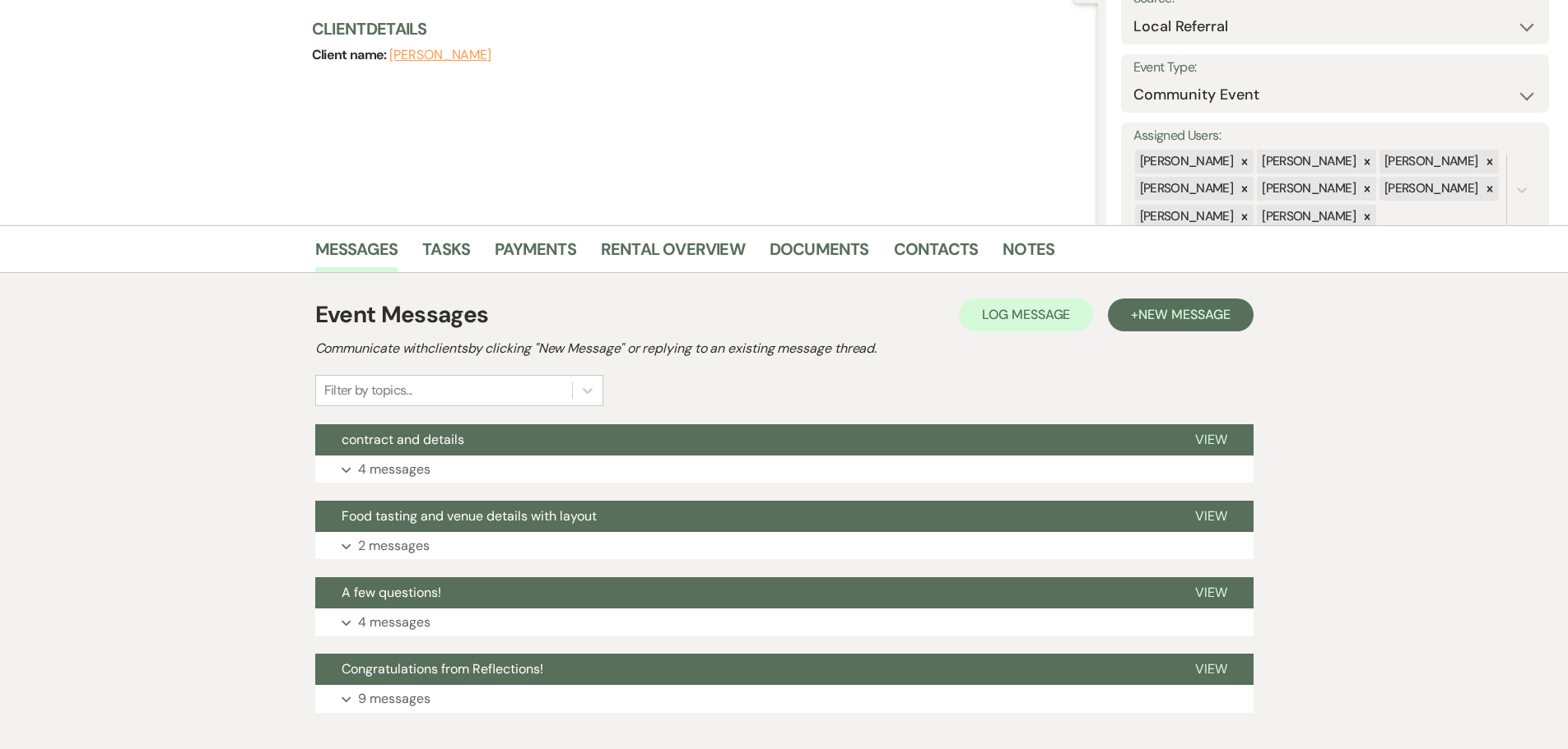
scroll to position [247, 0]
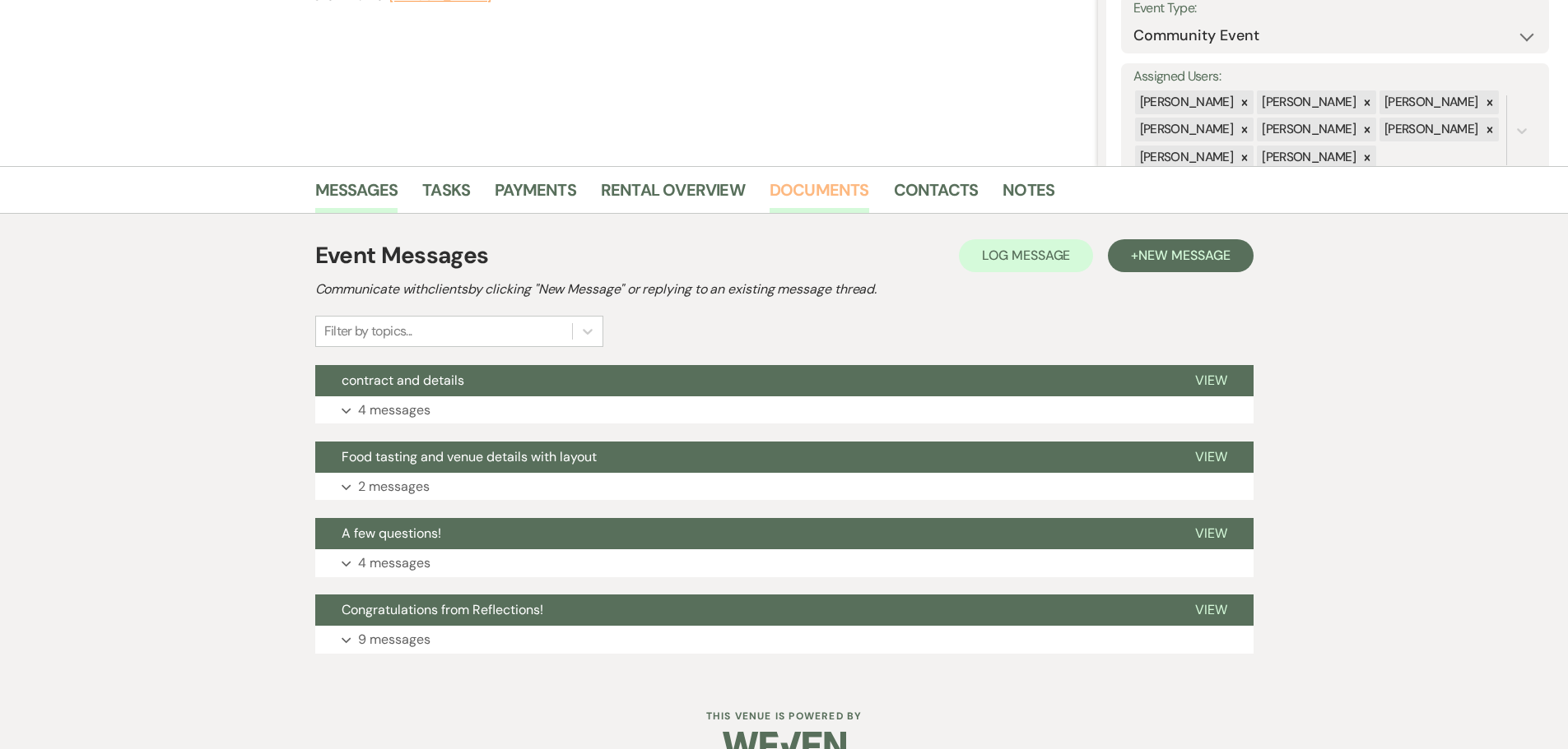
click at [838, 192] on link "Documents" at bounding box center [820, 194] width 100 height 36
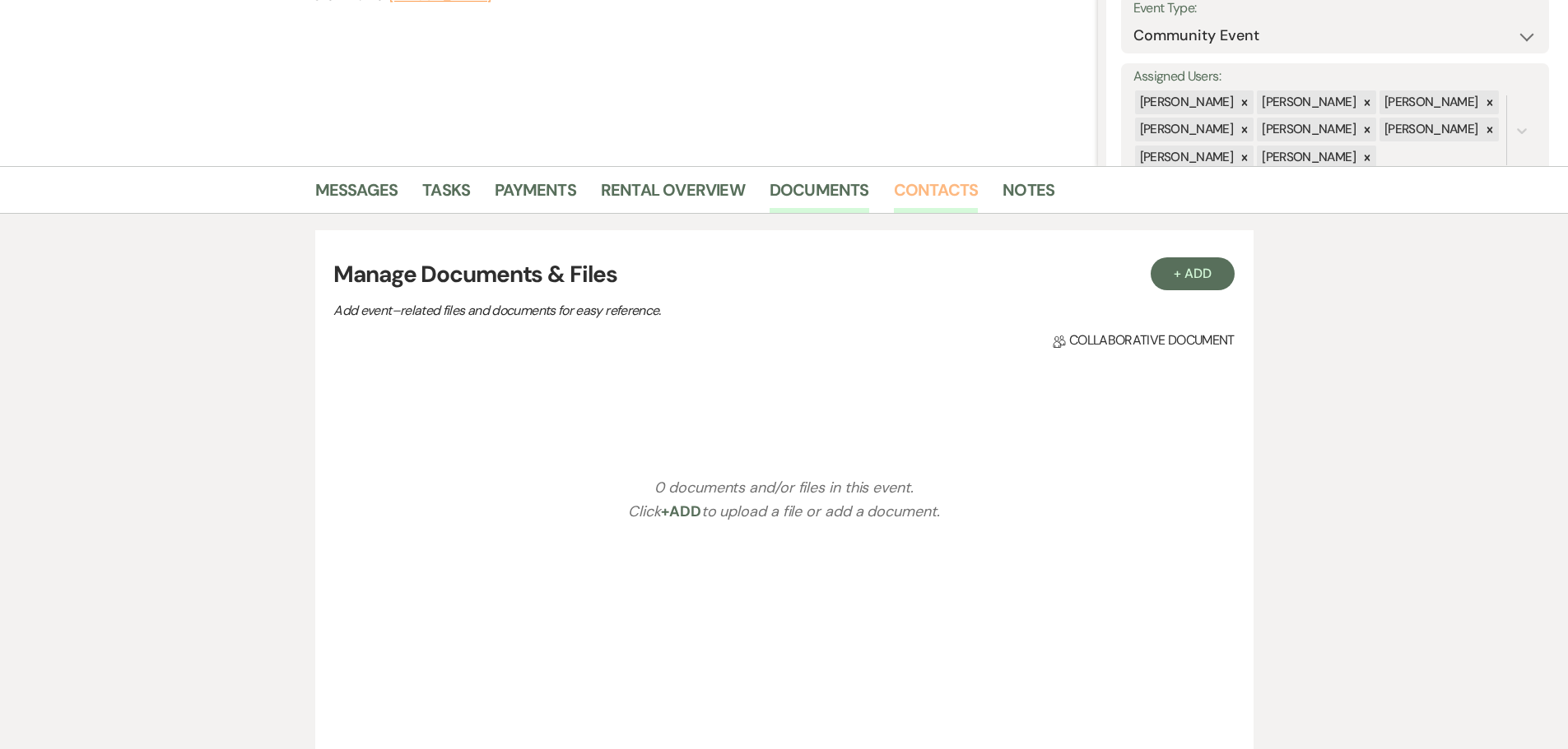
click at [919, 184] on link "Contacts" at bounding box center [936, 194] width 85 height 36
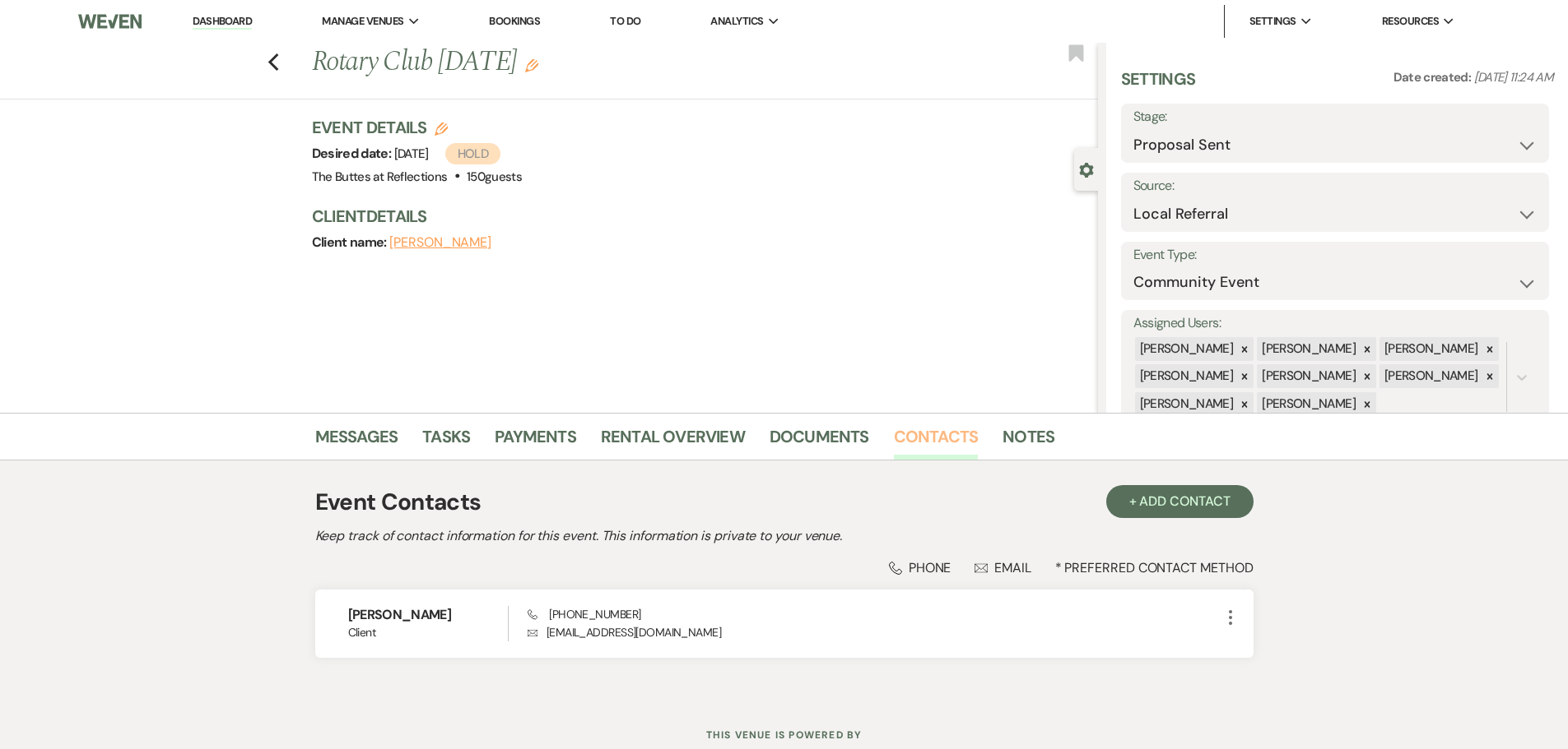
scroll to position [55, 0]
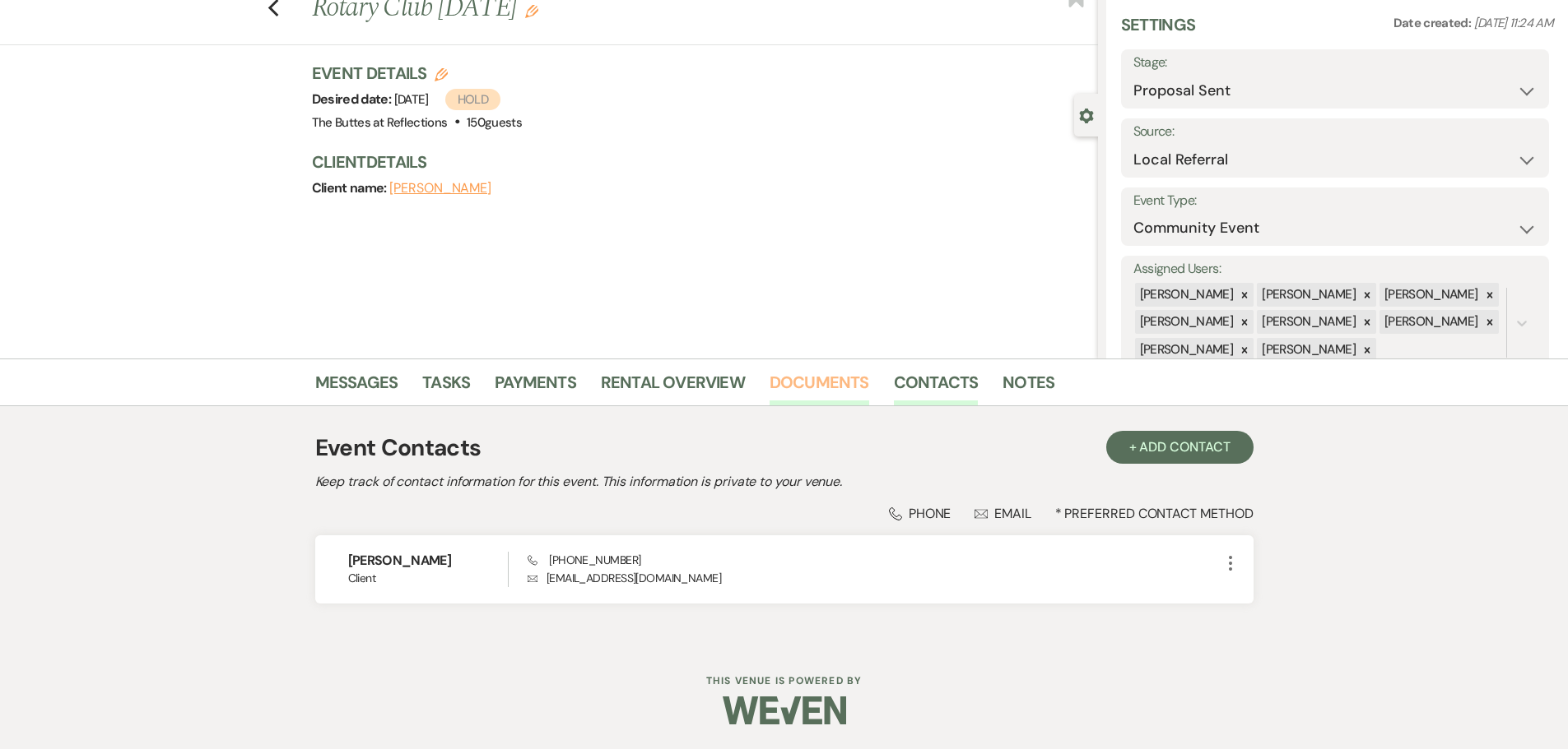
click at [795, 378] on link "Documents" at bounding box center [820, 387] width 100 height 36
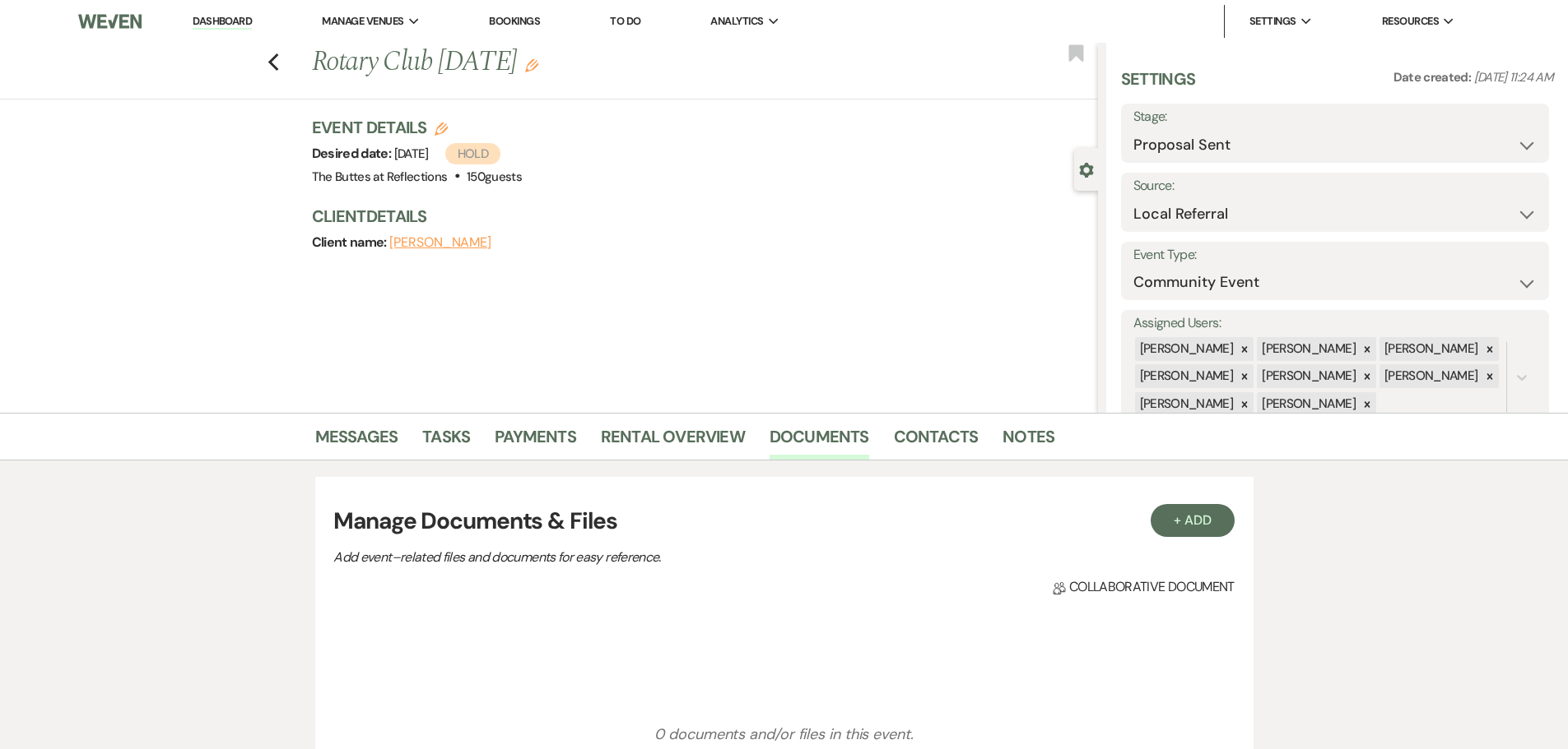
click at [366, 91] on div "Previous Rotary Club [DATE] Edit Bookmark" at bounding box center [545, 70] width 1106 height 56
click at [360, 116] on div "Previous Rotary Club [DATE] Edit Bookmark Gear Settings Settings Date created: …" at bounding box center [548, 228] width 1098 height 370
